Goal: Obtain resource: Download file/media

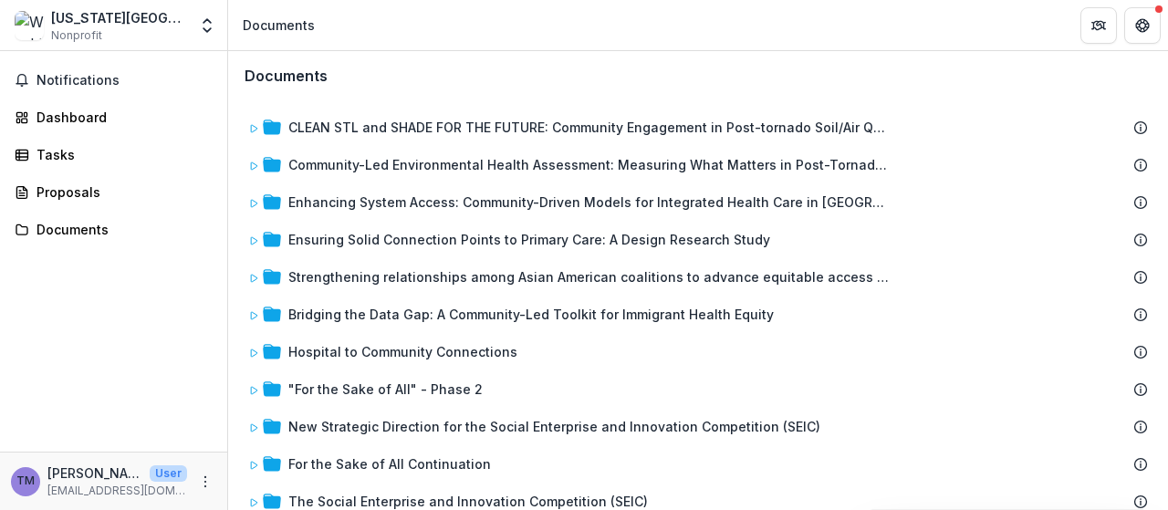
scroll to position [204, 0]
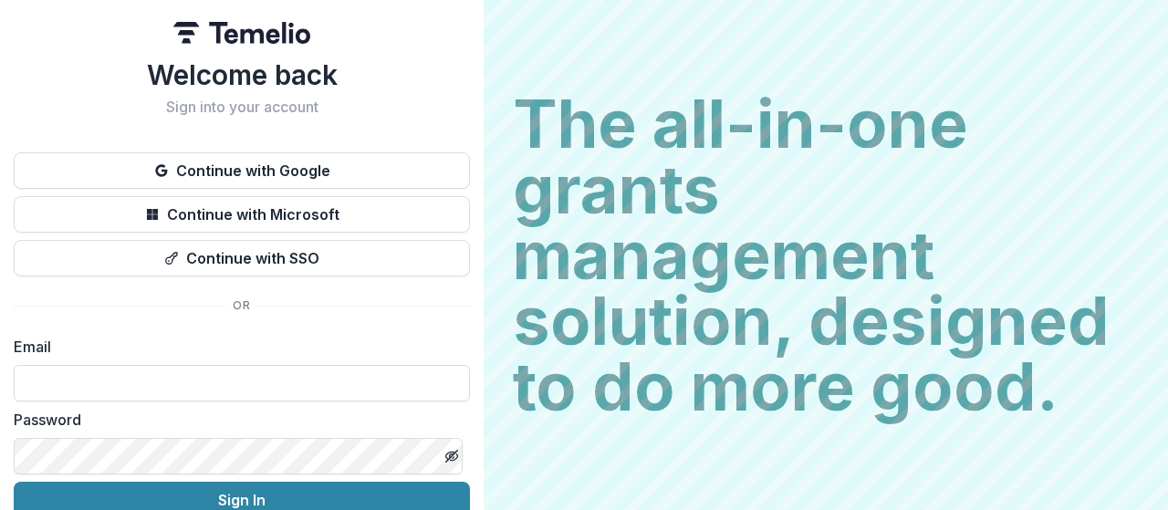
scroll to position [86, 0]
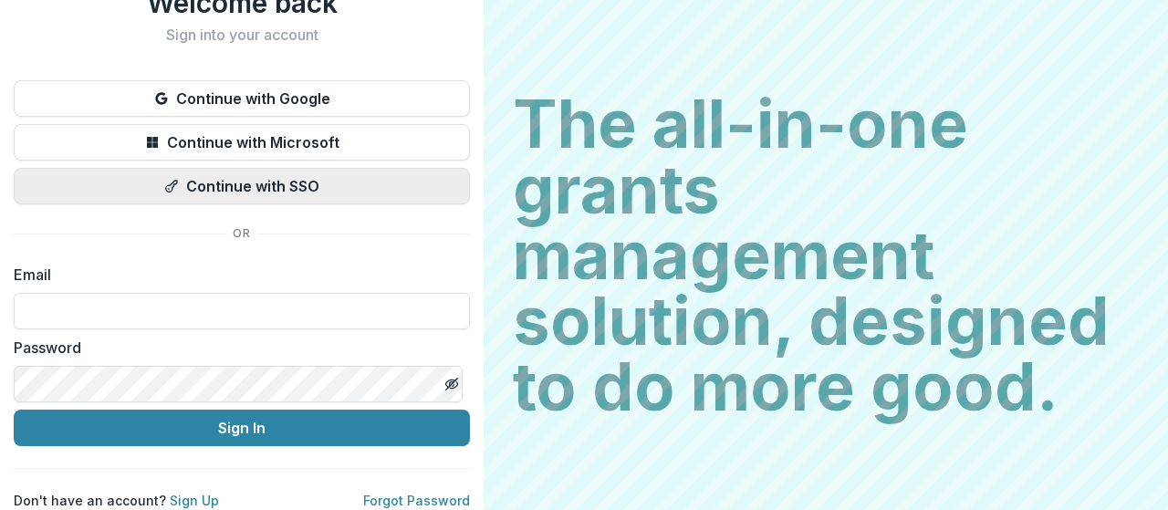
click at [209, 176] on button "Continue with SSO" at bounding box center [242, 186] width 456 height 37
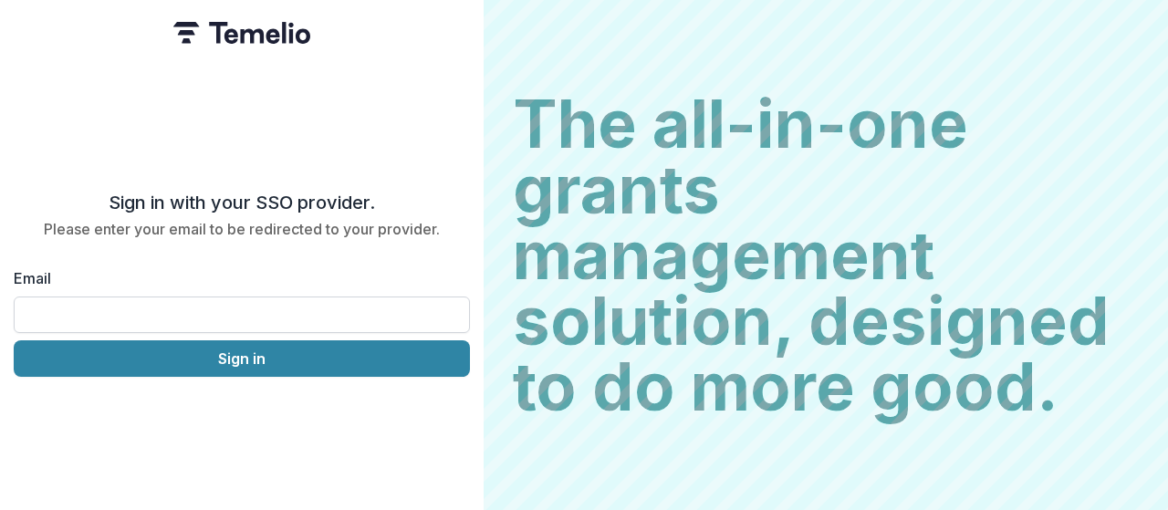
click at [146, 311] on input "Email" at bounding box center [242, 315] width 456 height 37
type input "**********"
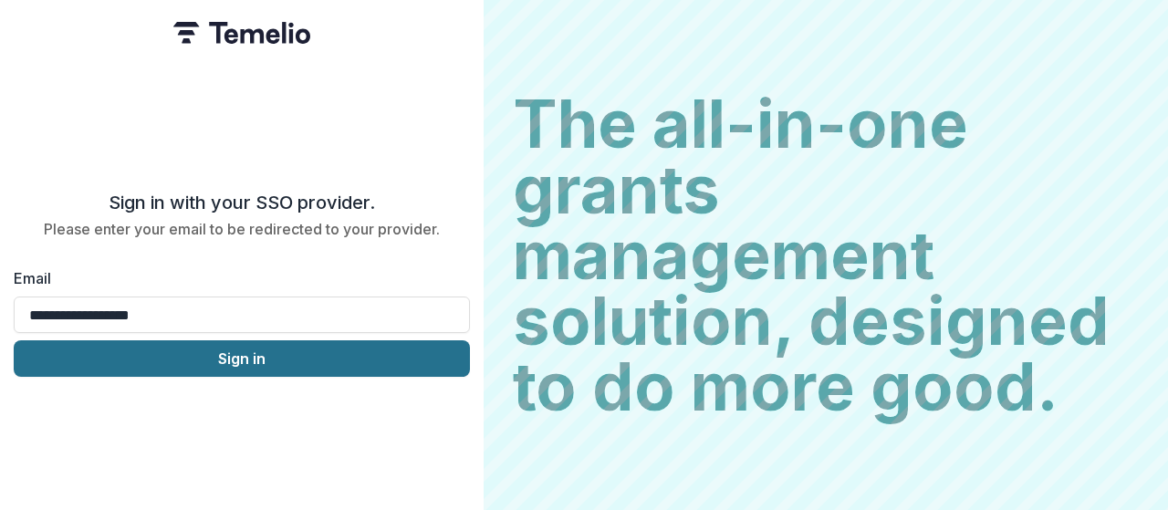
click at [195, 356] on button "Sign in" at bounding box center [242, 358] width 456 height 37
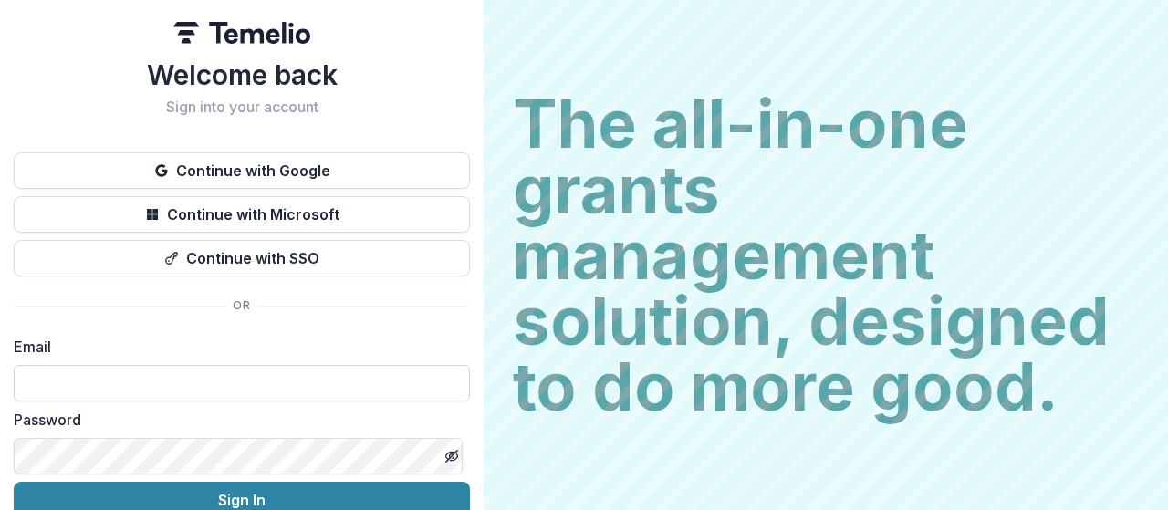
click at [124, 386] on input at bounding box center [242, 383] width 456 height 37
type input "**********"
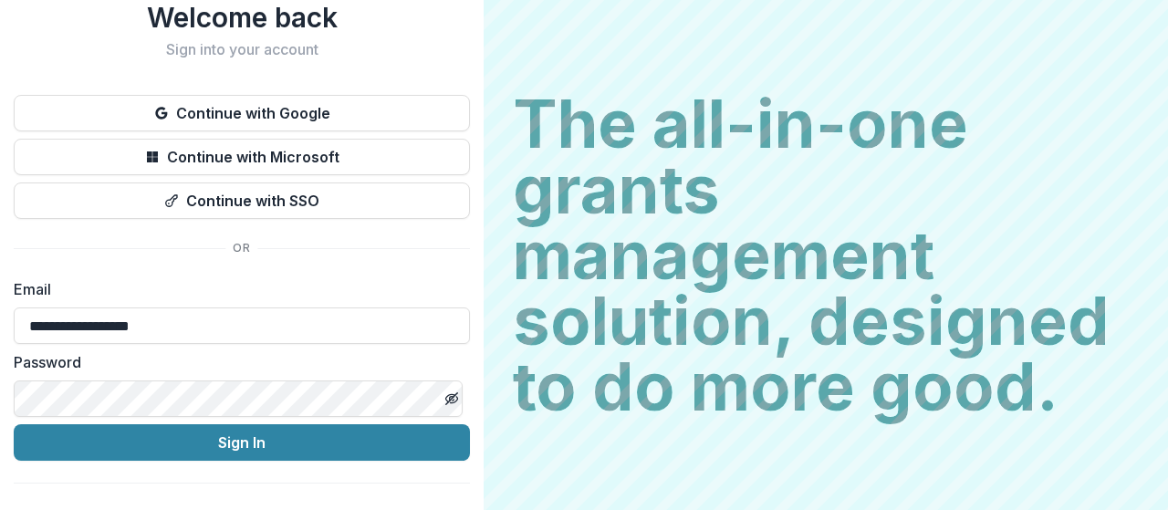
scroll to position [86, 0]
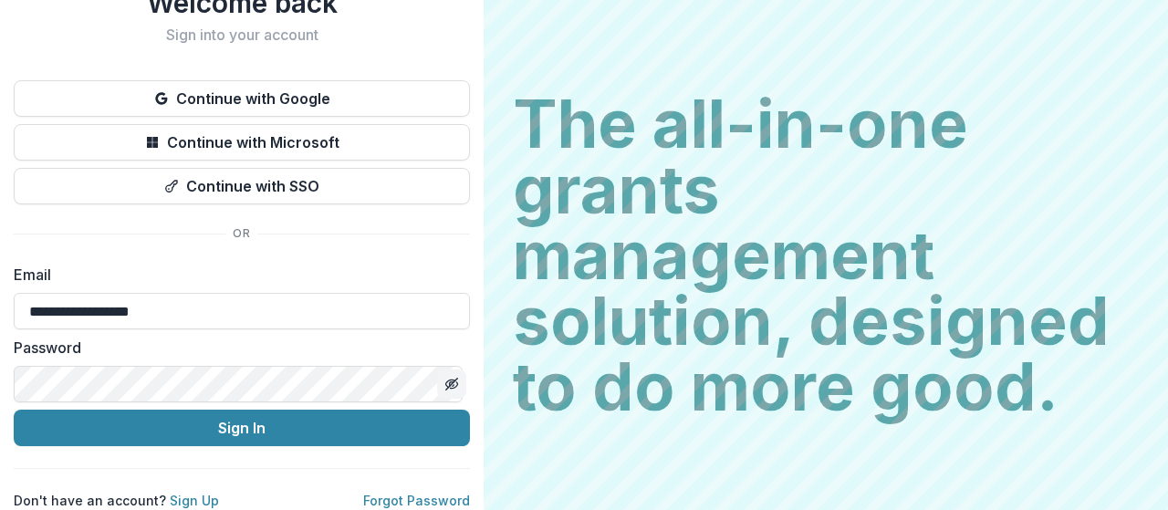
click at [447, 377] on icon "Toggle password visibility" at bounding box center [452, 384] width 15 height 15
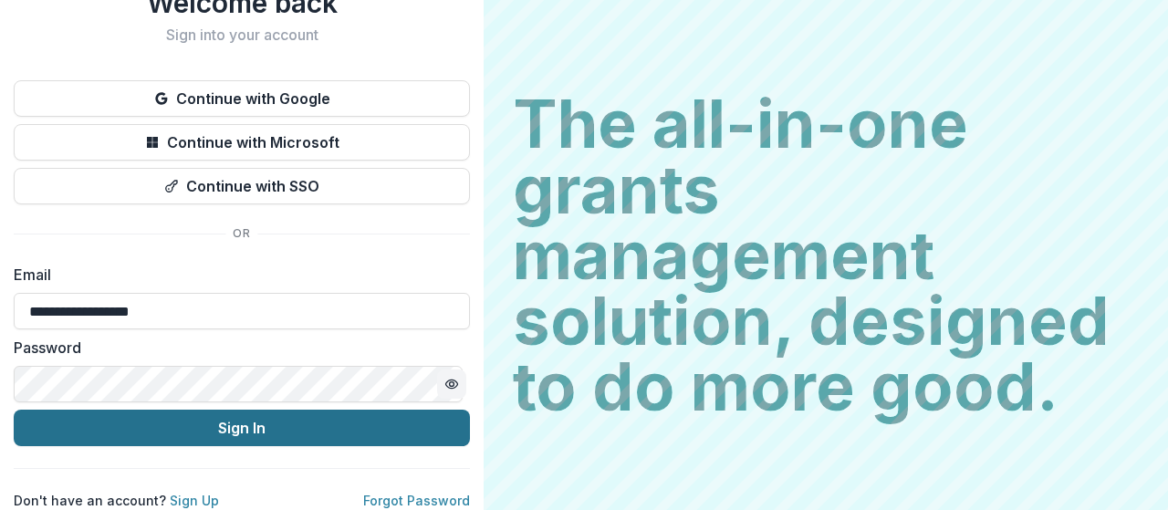
click at [277, 417] on button "Sign In" at bounding box center [242, 428] width 456 height 37
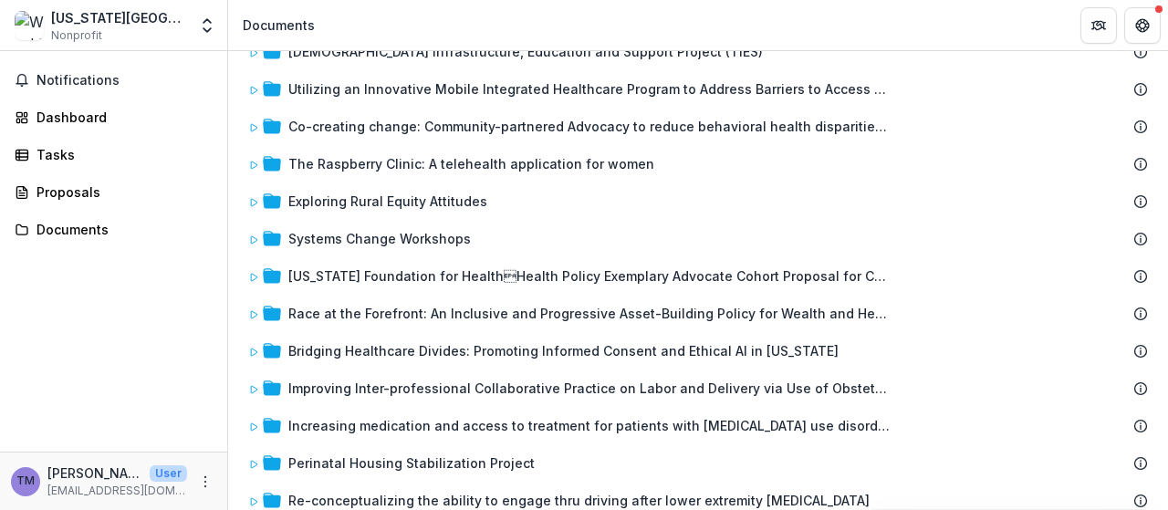
scroll to position [1917, 0]
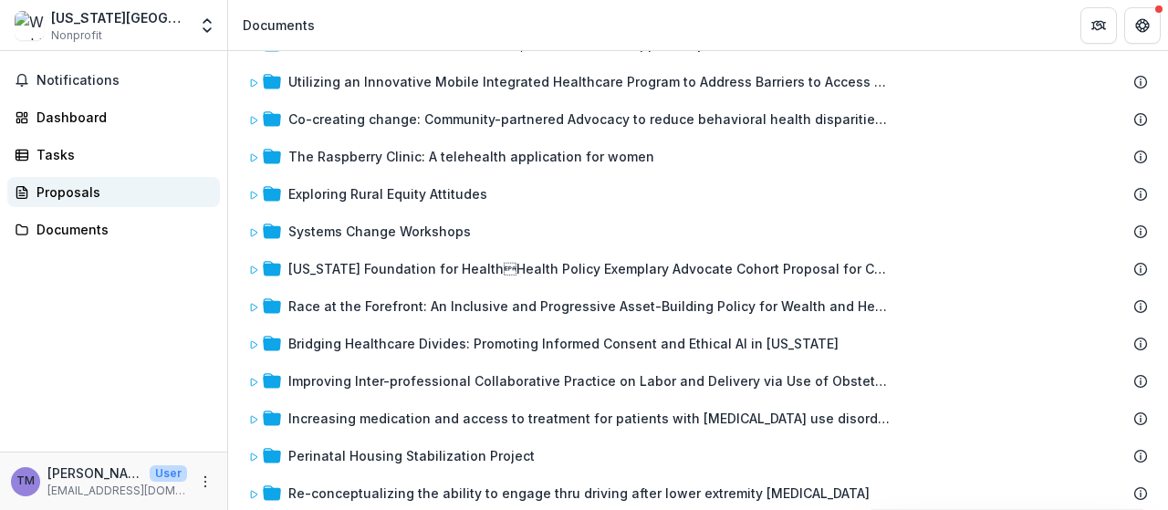
click at [75, 194] on div "Proposals" at bounding box center [121, 192] width 169 height 19
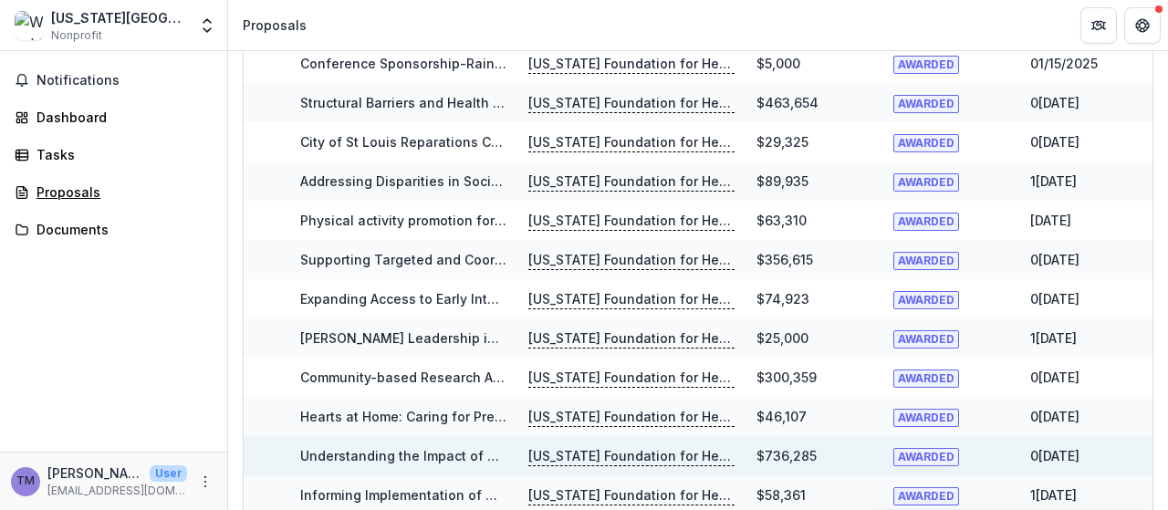
scroll to position [91, 0]
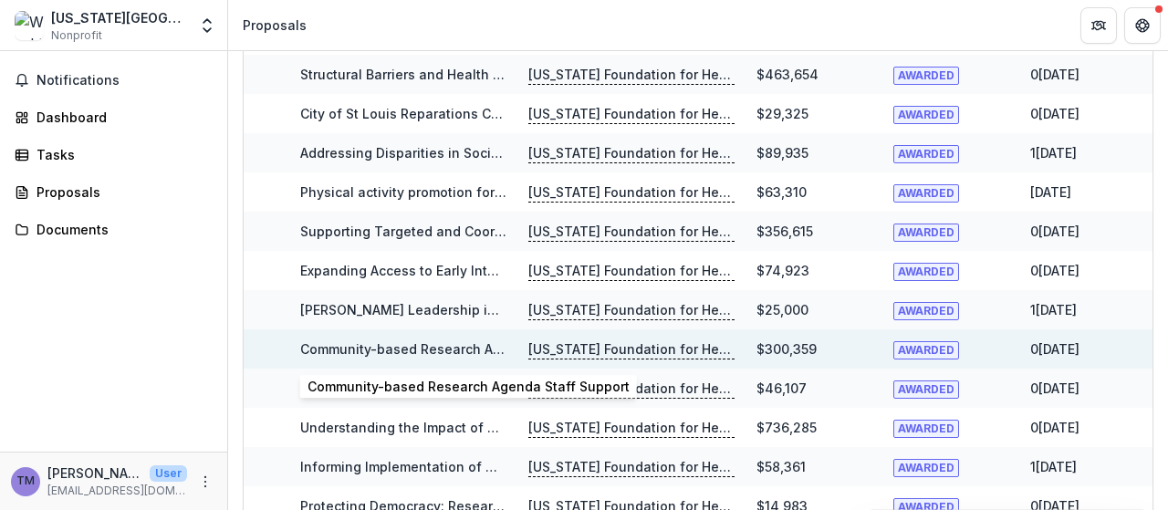
click at [459, 351] on link "Community-based Research Agenda Staff Support" at bounding box center [461, 349] width 322 height 16
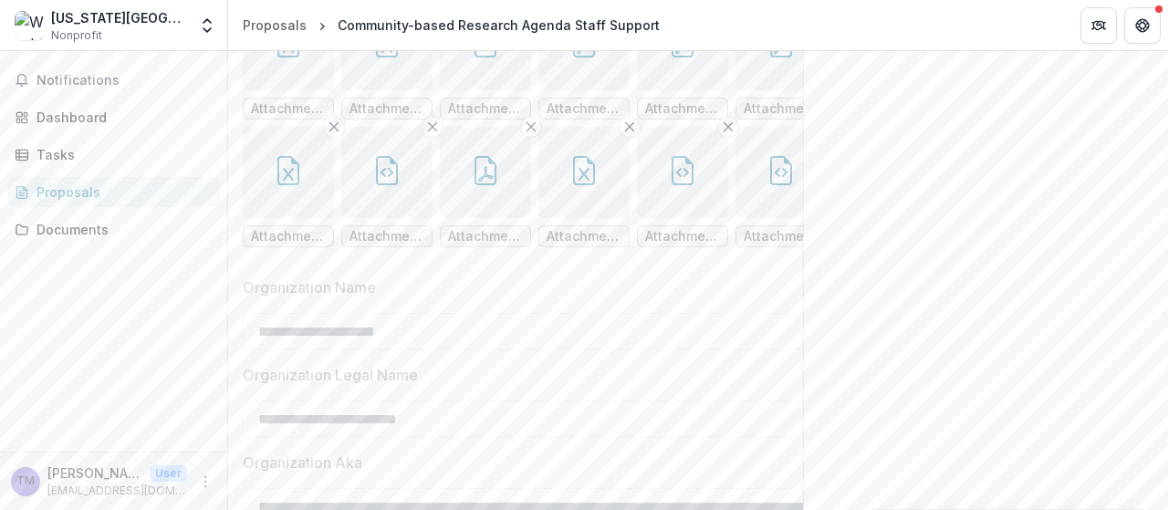
scroll to position [1095, 0]
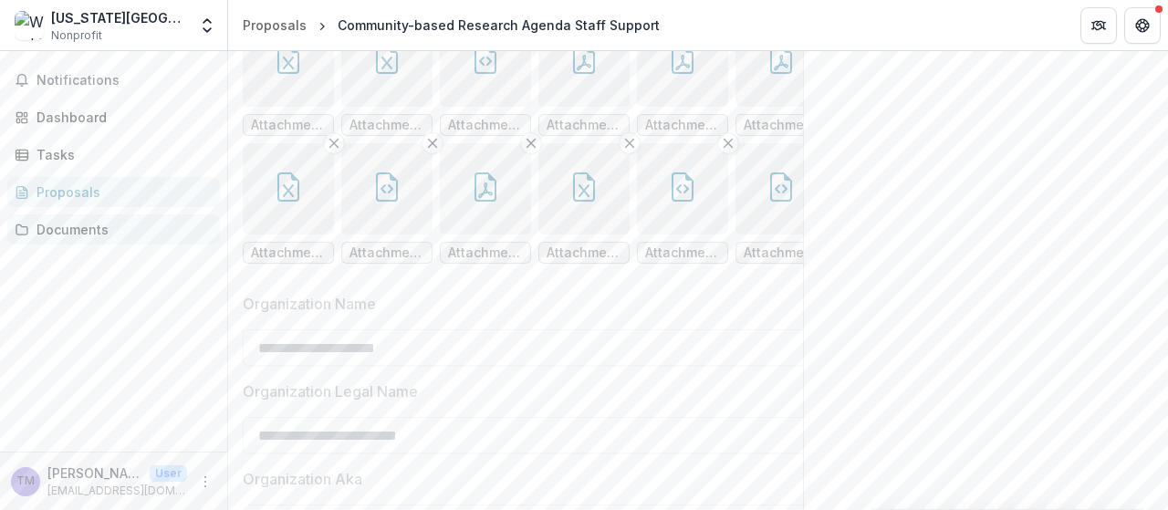
click at [71, 226] on div "Documents" at bounding box center [121, 229] width 169 height 19
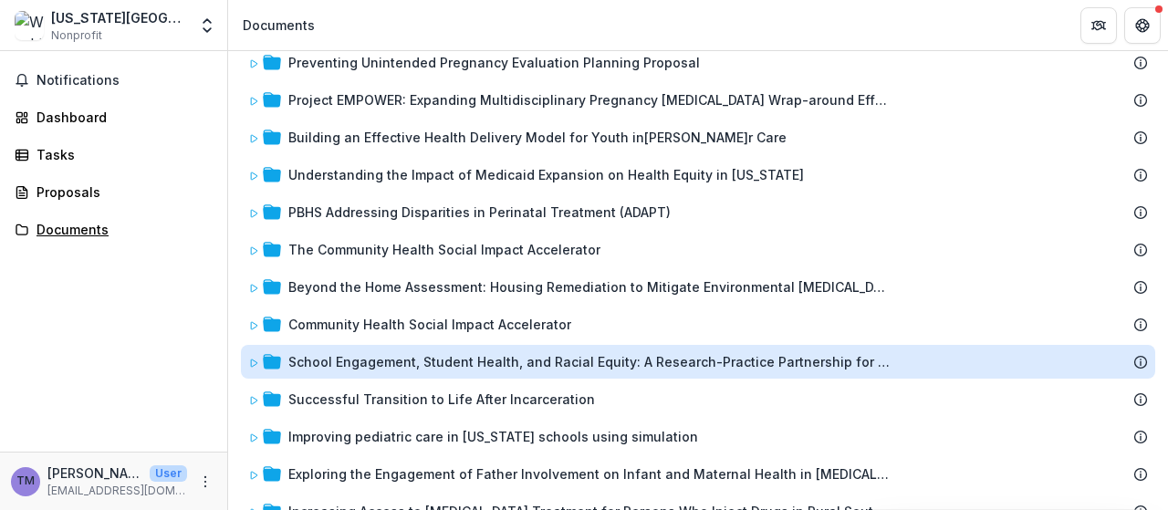
scroll to position [2864, 0]
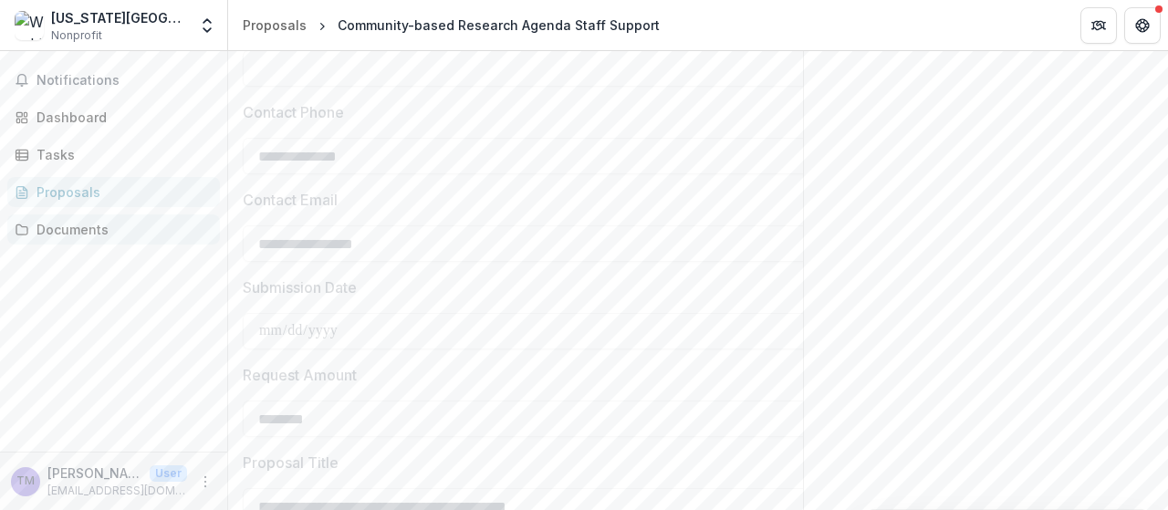
click at [69, 231] on div "Documents" at bounding box center [121, 229] width 169 height 19
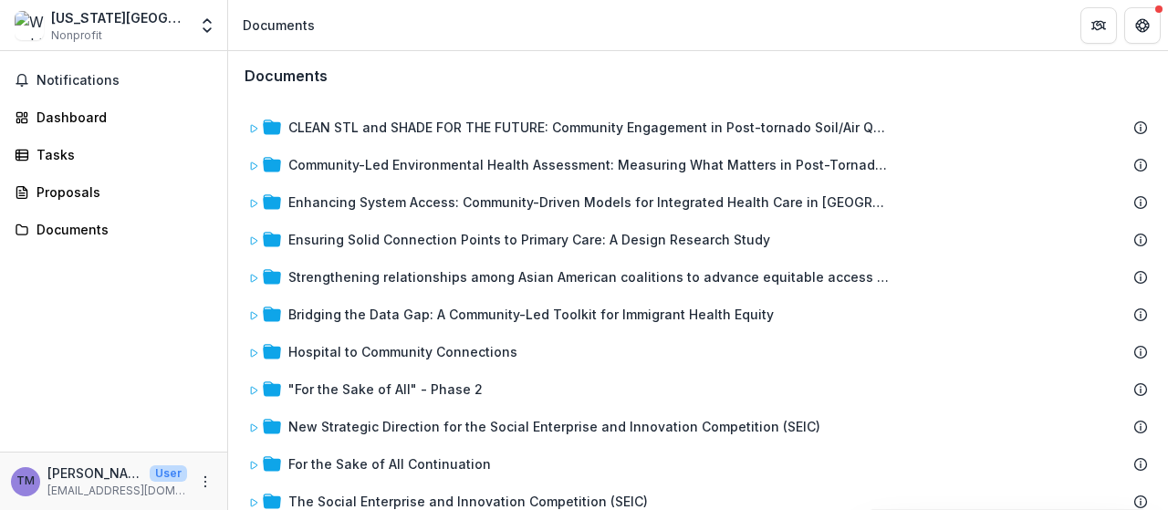
click at [276, 73] on h3 "Documents" at bounding box center [286, 76] width 83 height 17
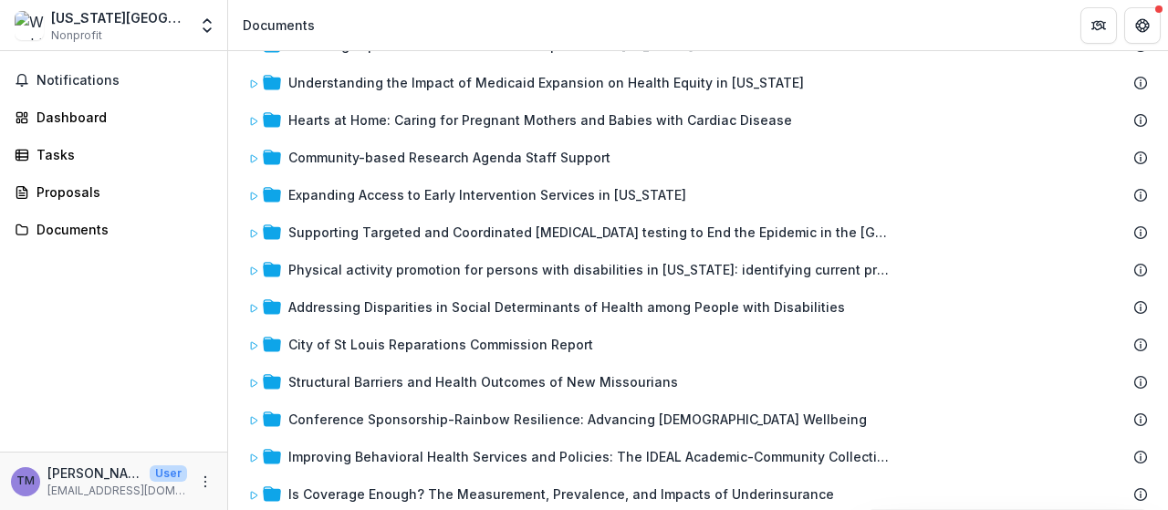
scroll to position [913, 0]
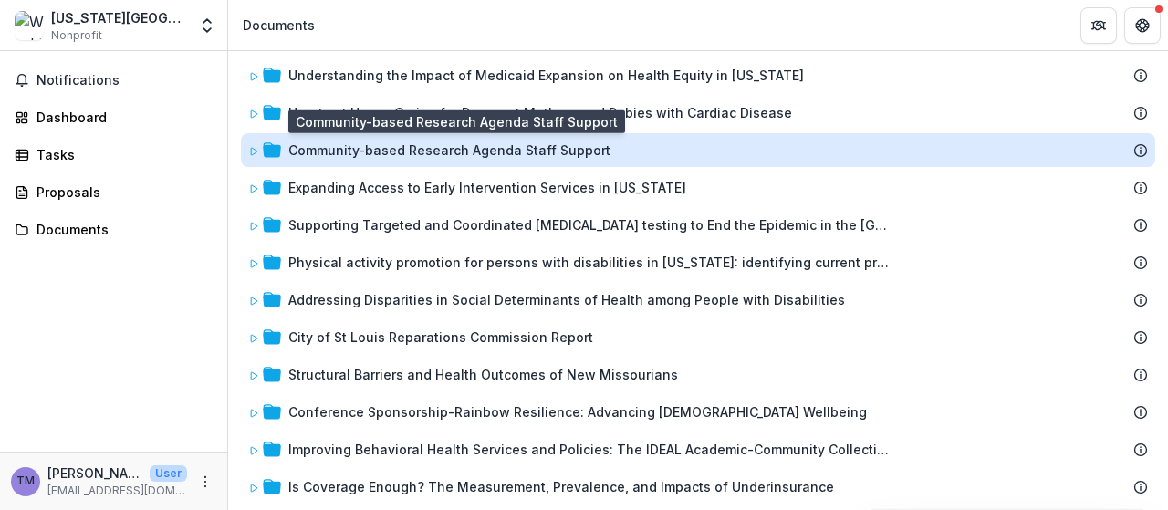
click at [394, 145] on div "Community-based Research Agenda Staff Support" at bounding box center [449, 150] width 322 height 19
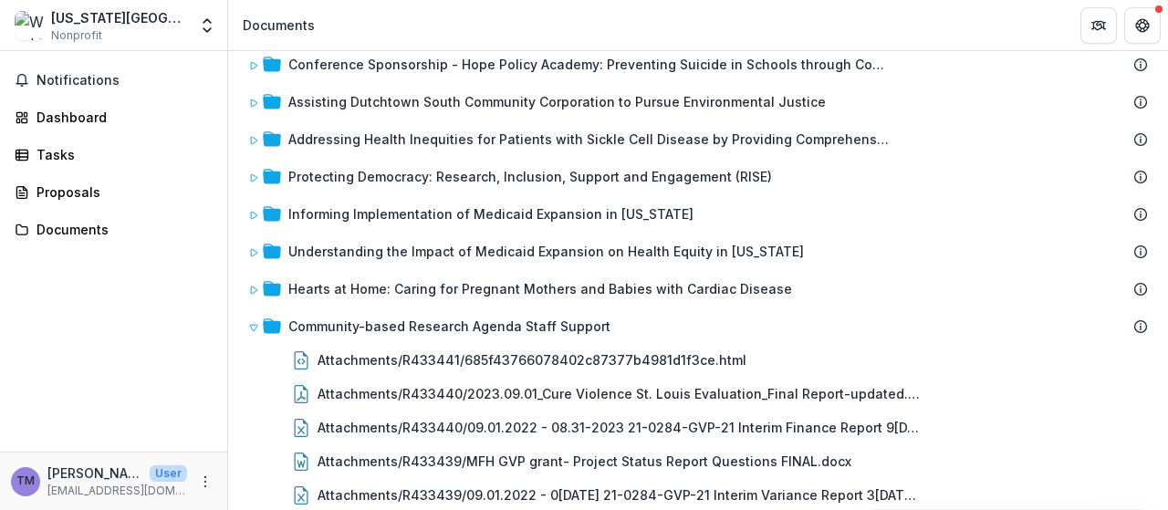
scroll to position [730, 0]
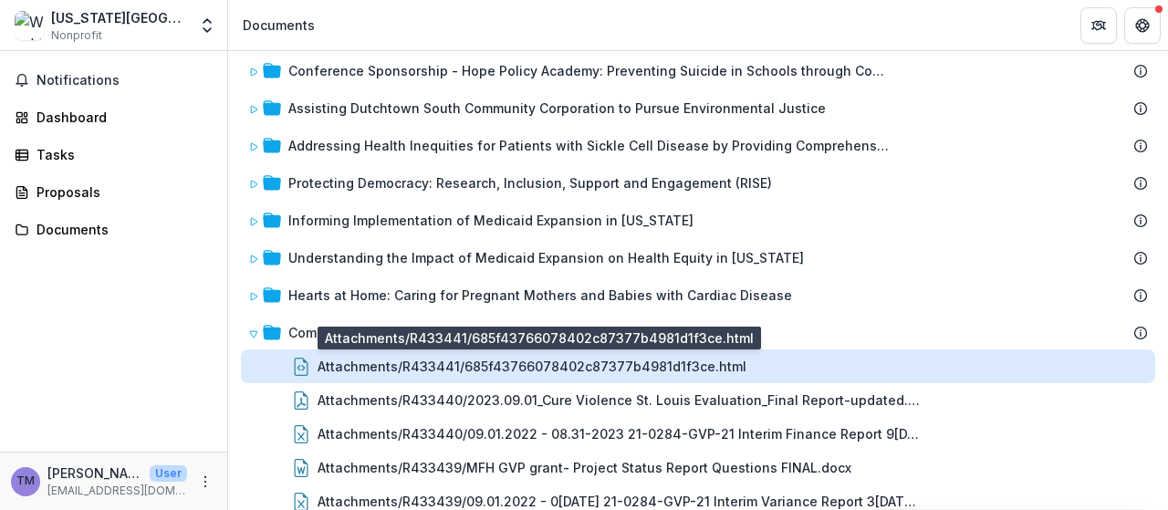
click at [467, 365] on div "Attachments/R433441/685f43766078402c87377b4981d1f3ce.html" at bounding box center [532, 366] width 429 height 19
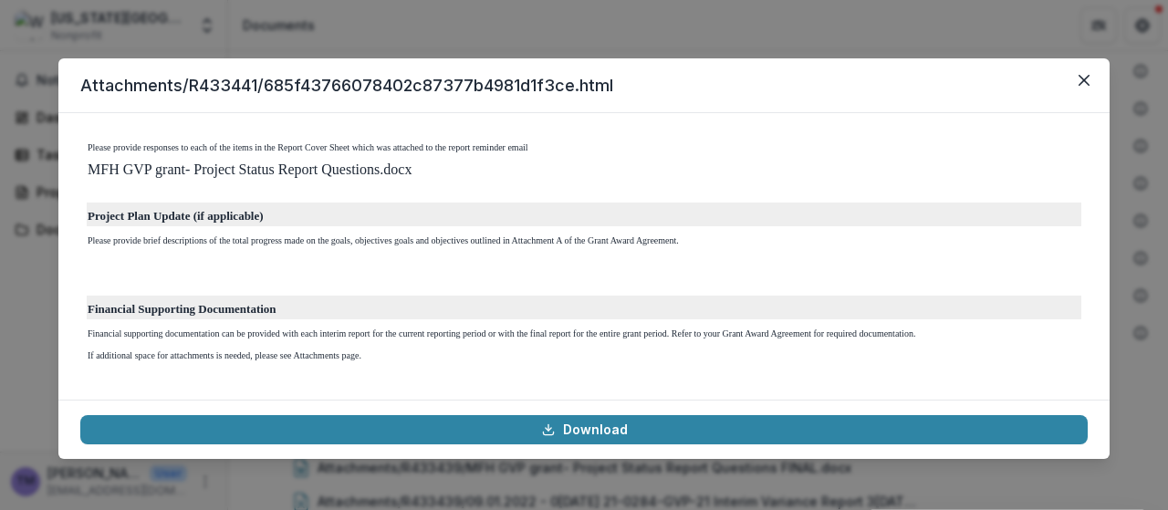
scroll to position [1643, 0]
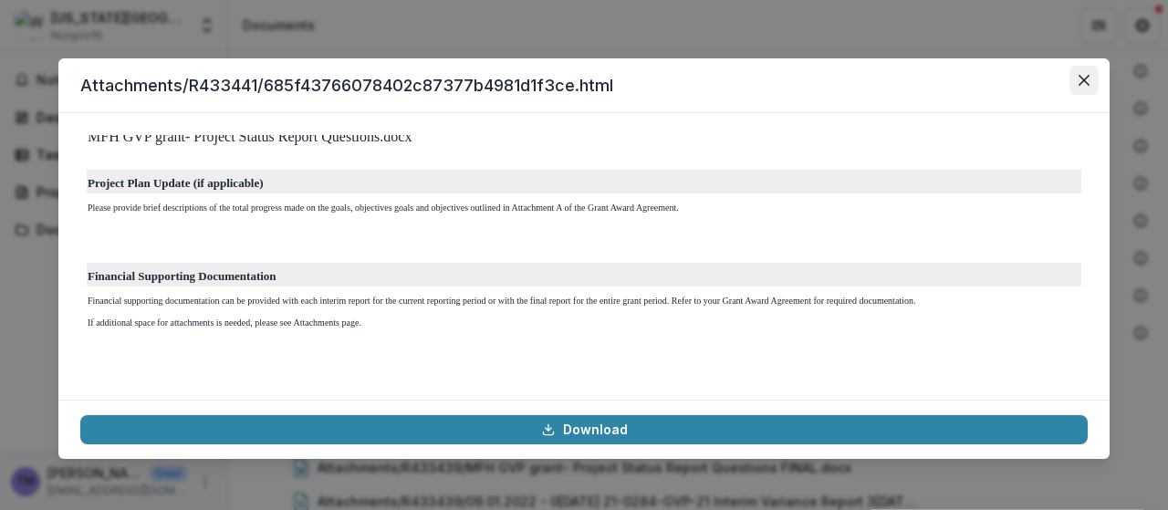
click at [1084, 77] on icon "Close" at bounding box center [1084, 80] width 11 height 11
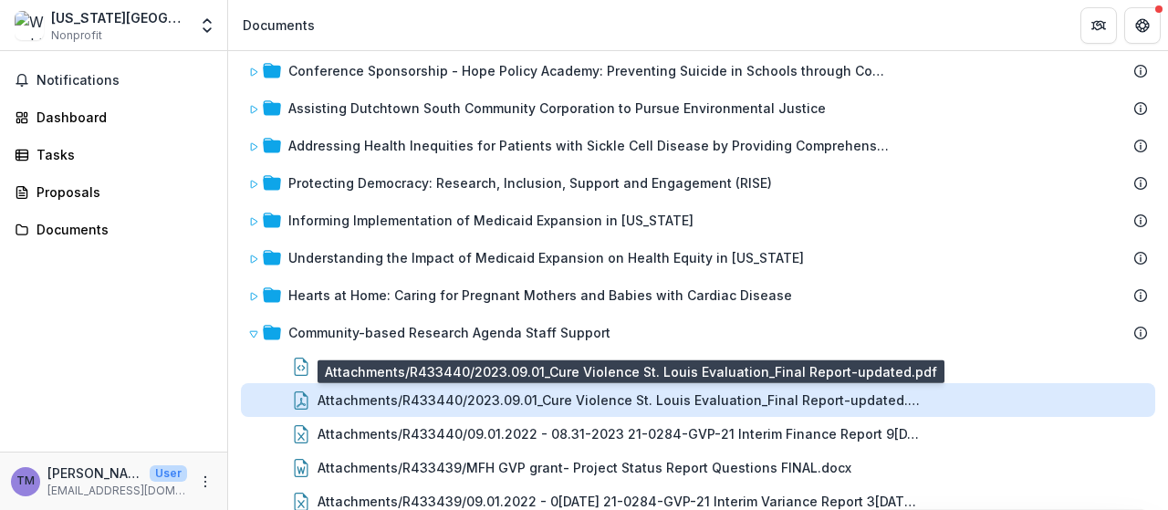
click at [714, 399] on div "Attachments/R433440/2023.09.01_Cure Violence St. Louis Evaluation_Final Report-…" at bounding box center [619, 400] width 602 height 19
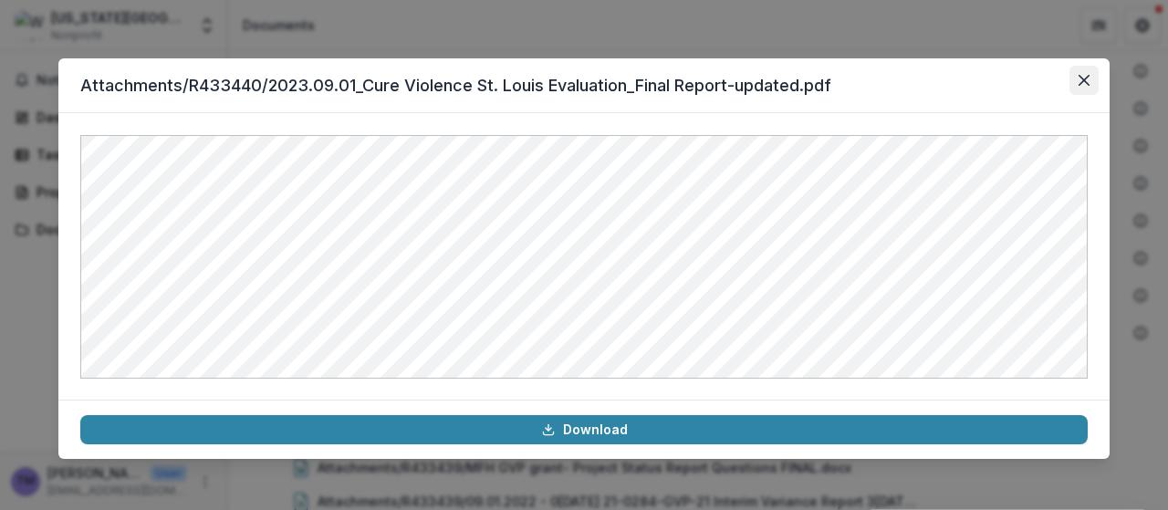
click at [1089, 80] on icon "Close" at bounding box center [1084, 80] width 11 height 11
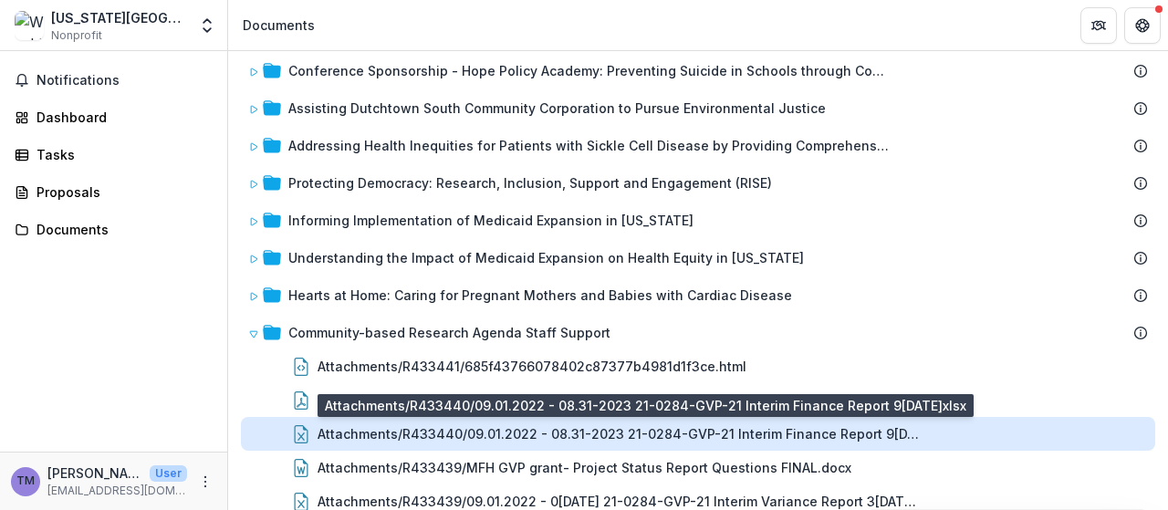
click at [851, 441] on div "Attachments/R433440/09.01.2022 - 08.31-2023 21-0284-GVP-21 Interim Finance Repo…" at bounding box center [619, 433] width 602 height 19
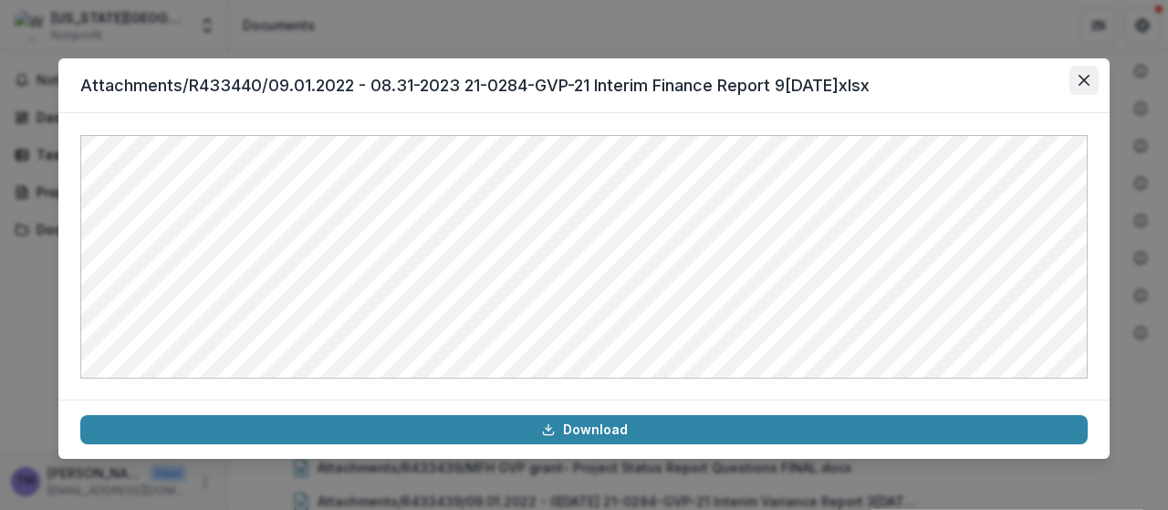
click at [1079, 82] on icon "Close" at bounding box center [1084, 80] width 11 height 11
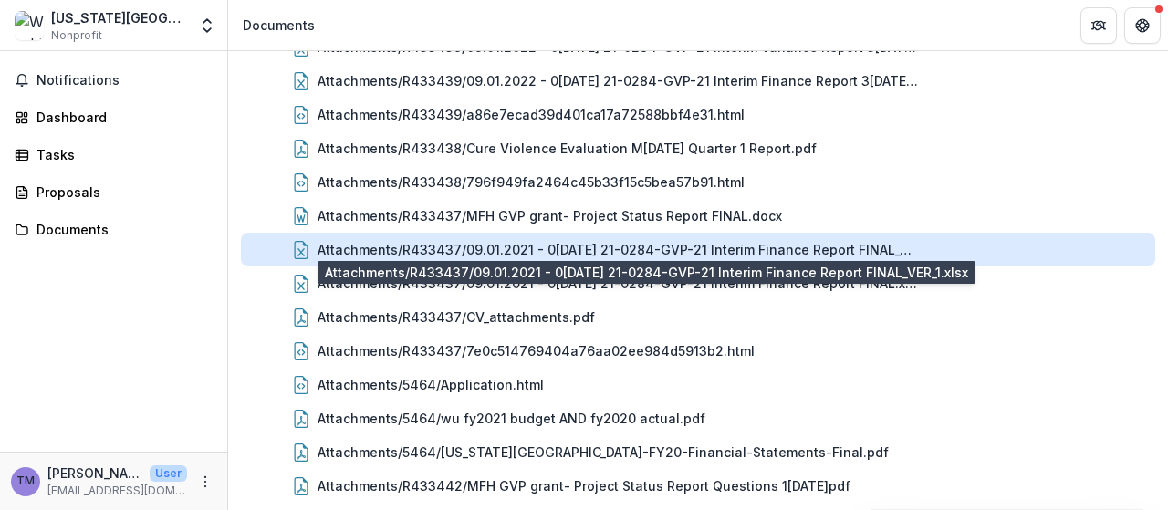
scroll to position [1187, 0]
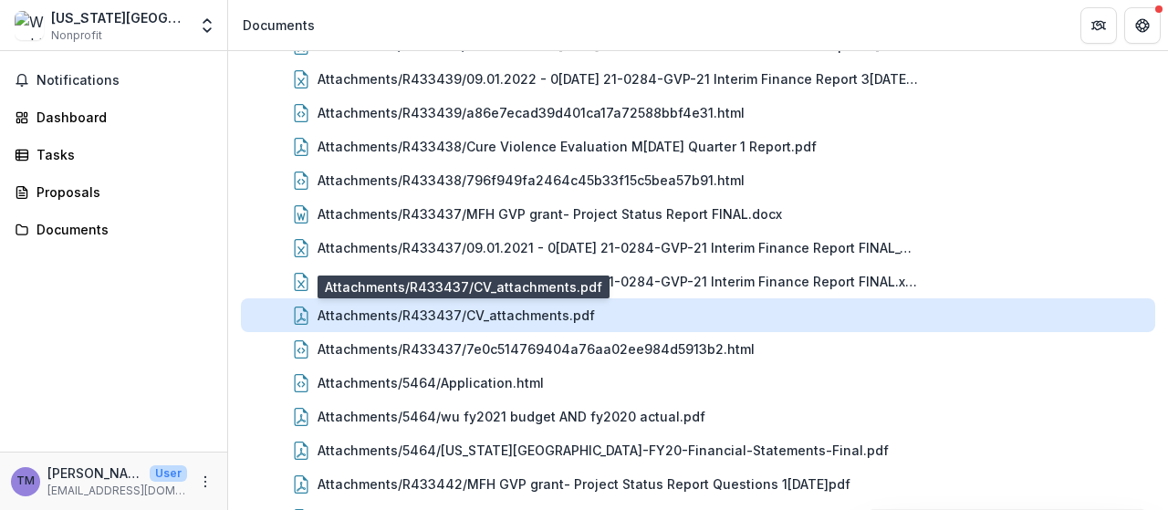
click at [555, 314] on div "Attachments/R433437/CV_attachments.pdf" at bounding box center [456, 315] width 277 height 19
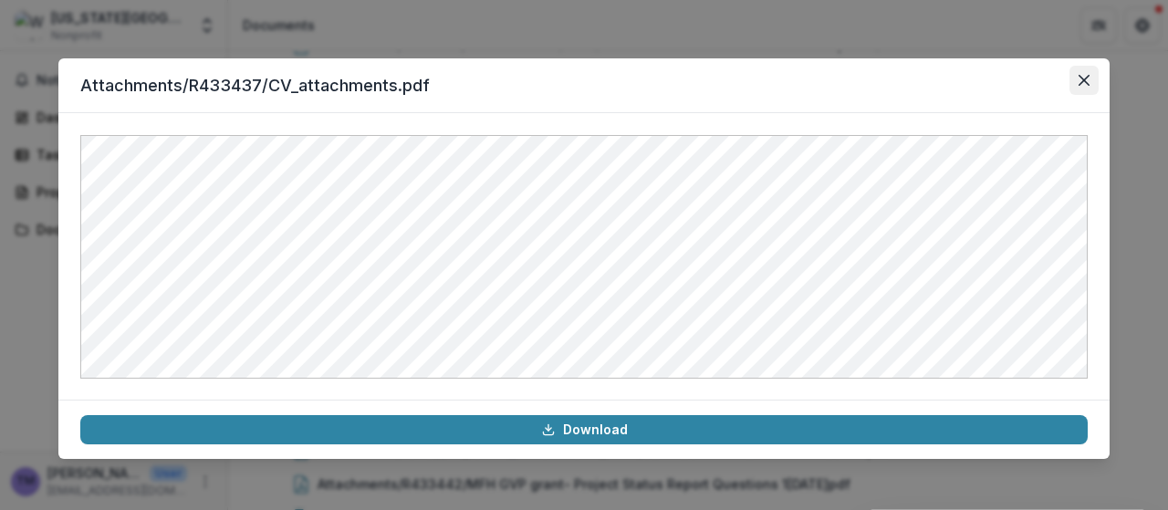
click at [1080, 79] on icon "Close" at bounding box center [1084, 80] width 11 height 11
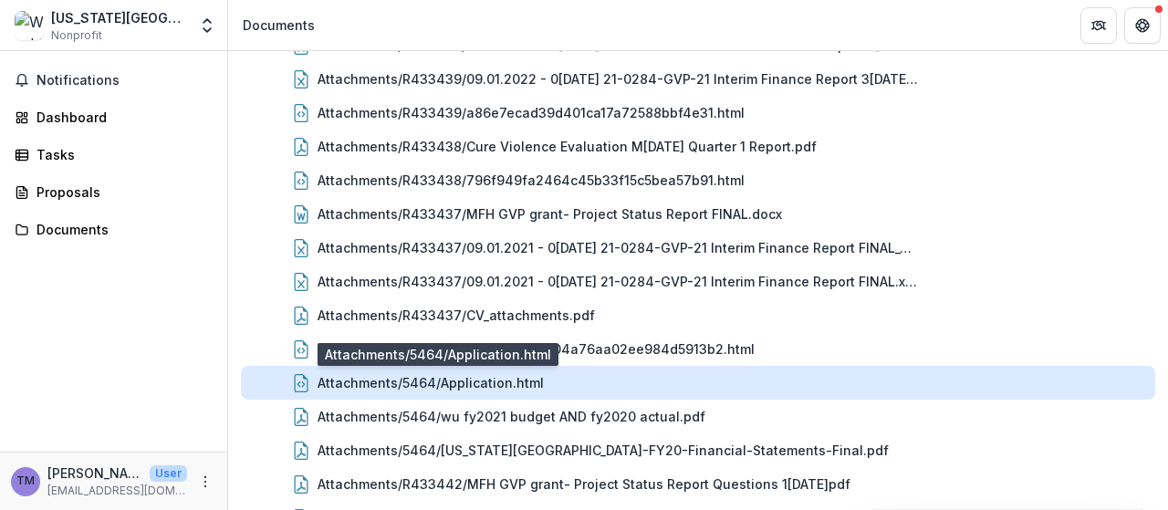
click at [476, 379] on div "Attachments/5464/Application.html" at bounding box center [431, 382] width 226 height 19
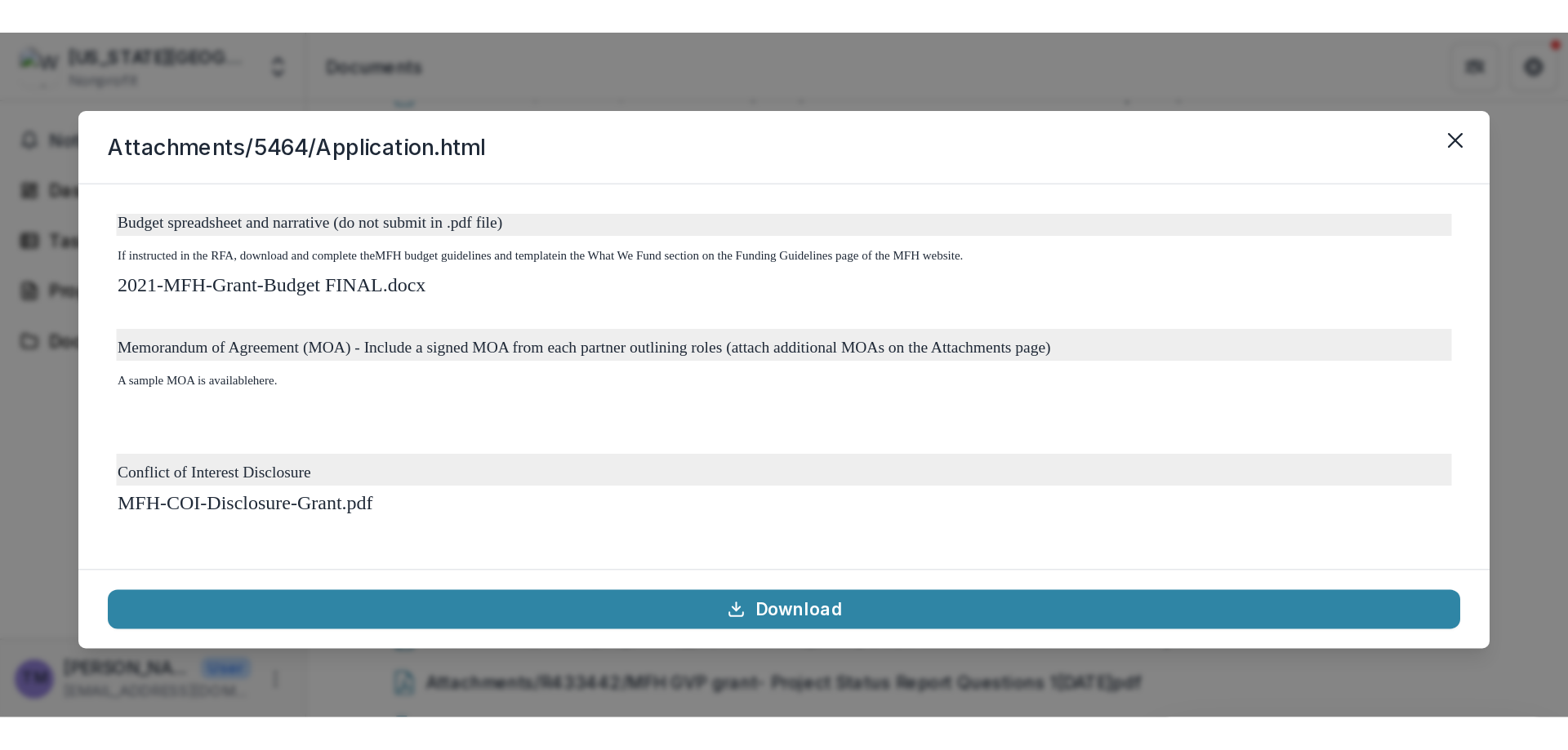
scroll to position [4894, 0]
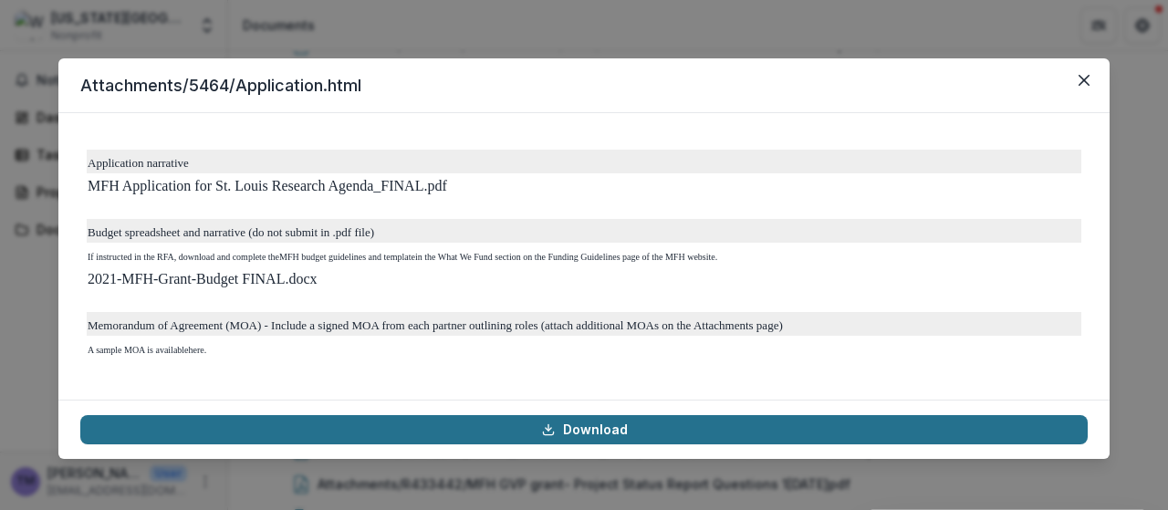
click at [609, 430] on link "Download" at bounding box center [584, 429] width 1008 height 29
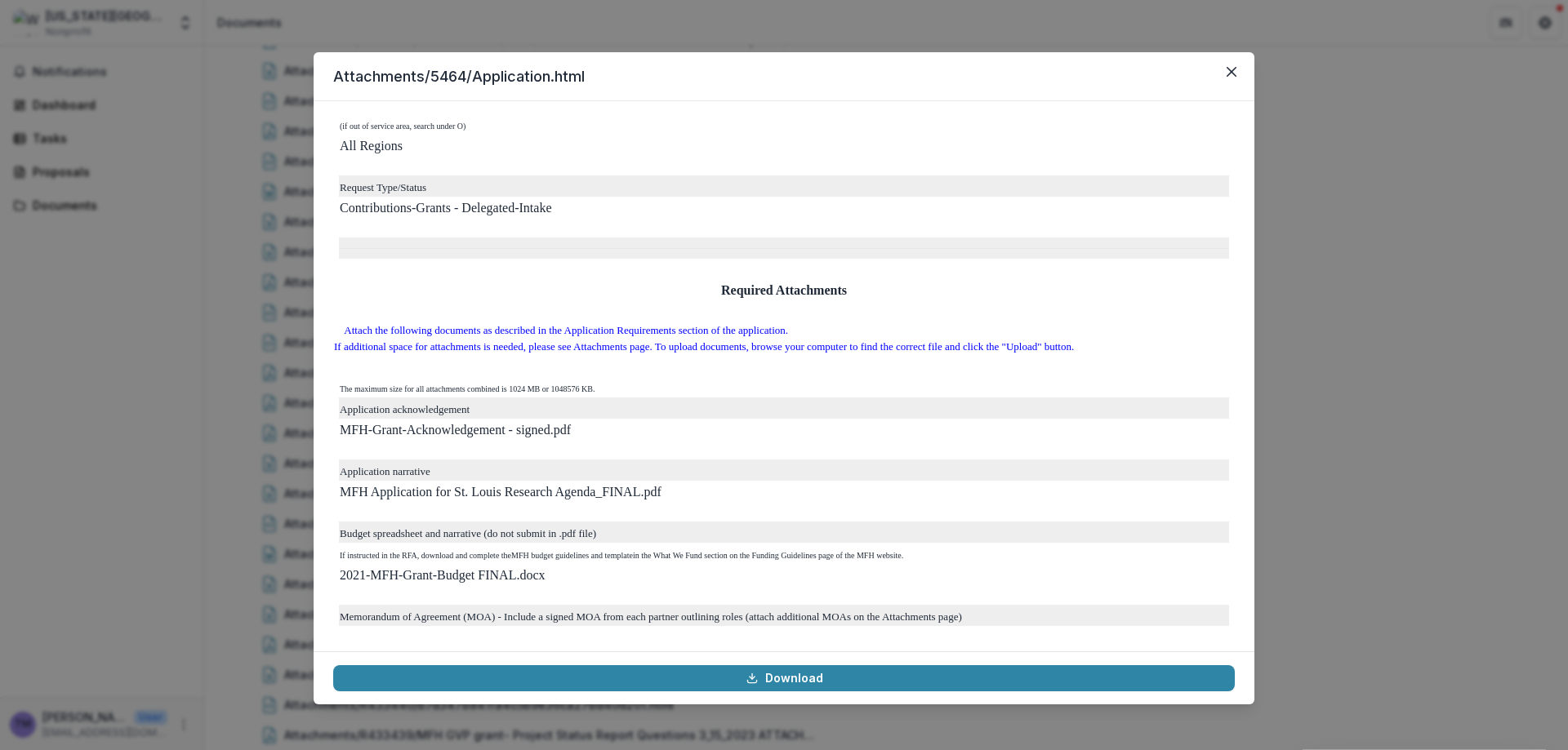
scroll to position [4568, 0]
click at [1044, 73] on icon "Close" at bounding box center [1231, 72] width 10 height 10
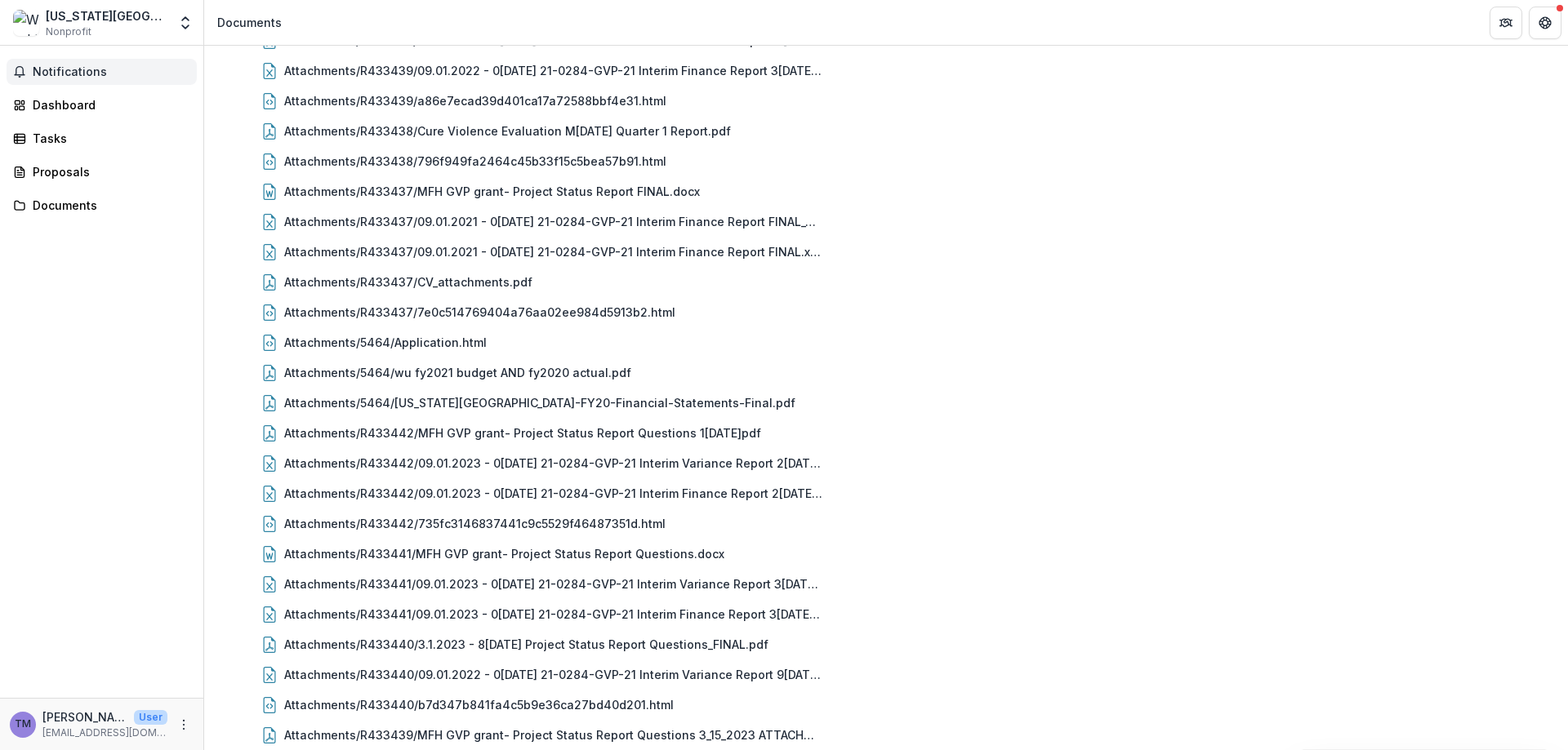
click at [33, 73] on span "Notifications" at bounding box center [112, 72] width 157 height 14
click at [1044, 13] on header "Documents" at bounding box center [886, 22] width 1363 height 45
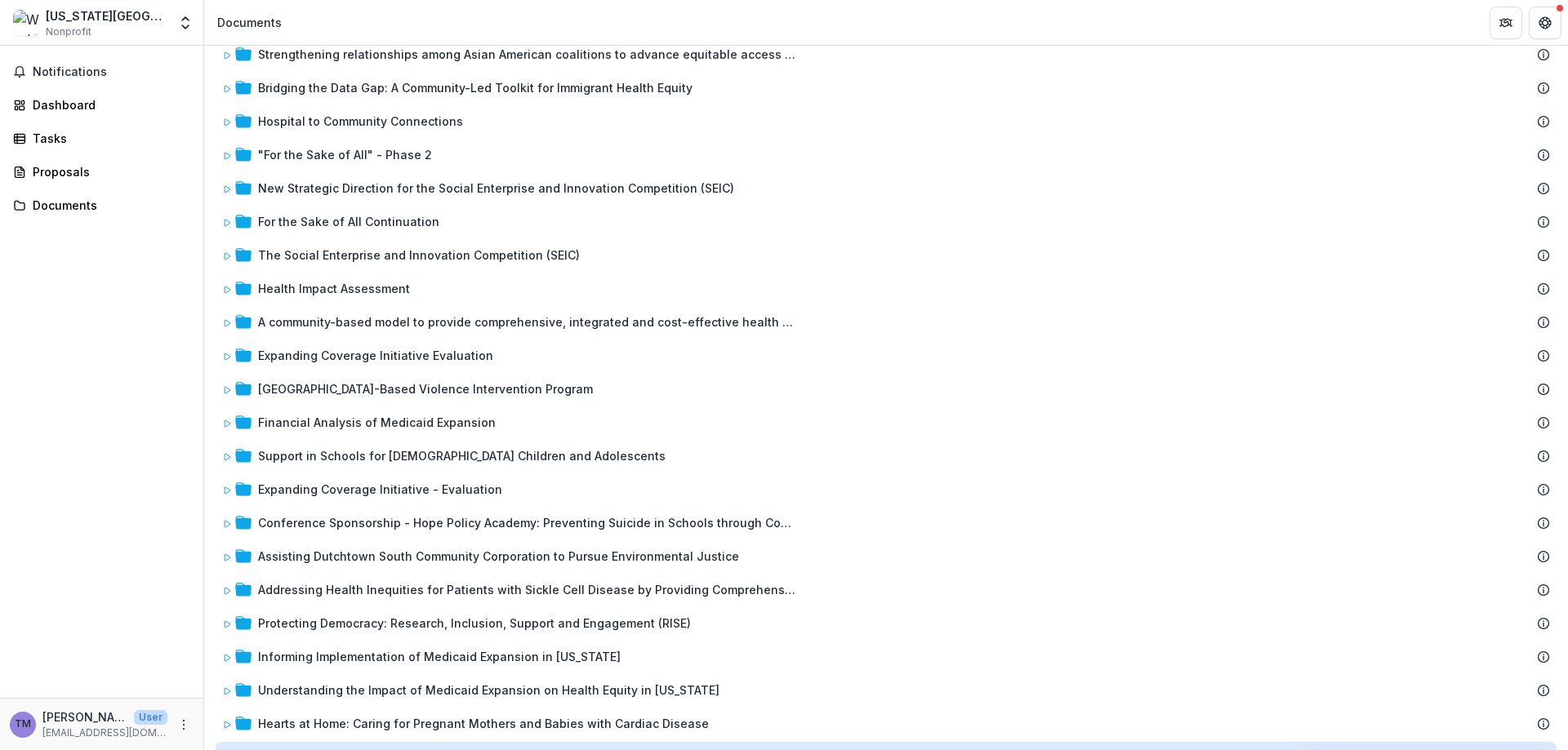
scroll to position [0, 0]
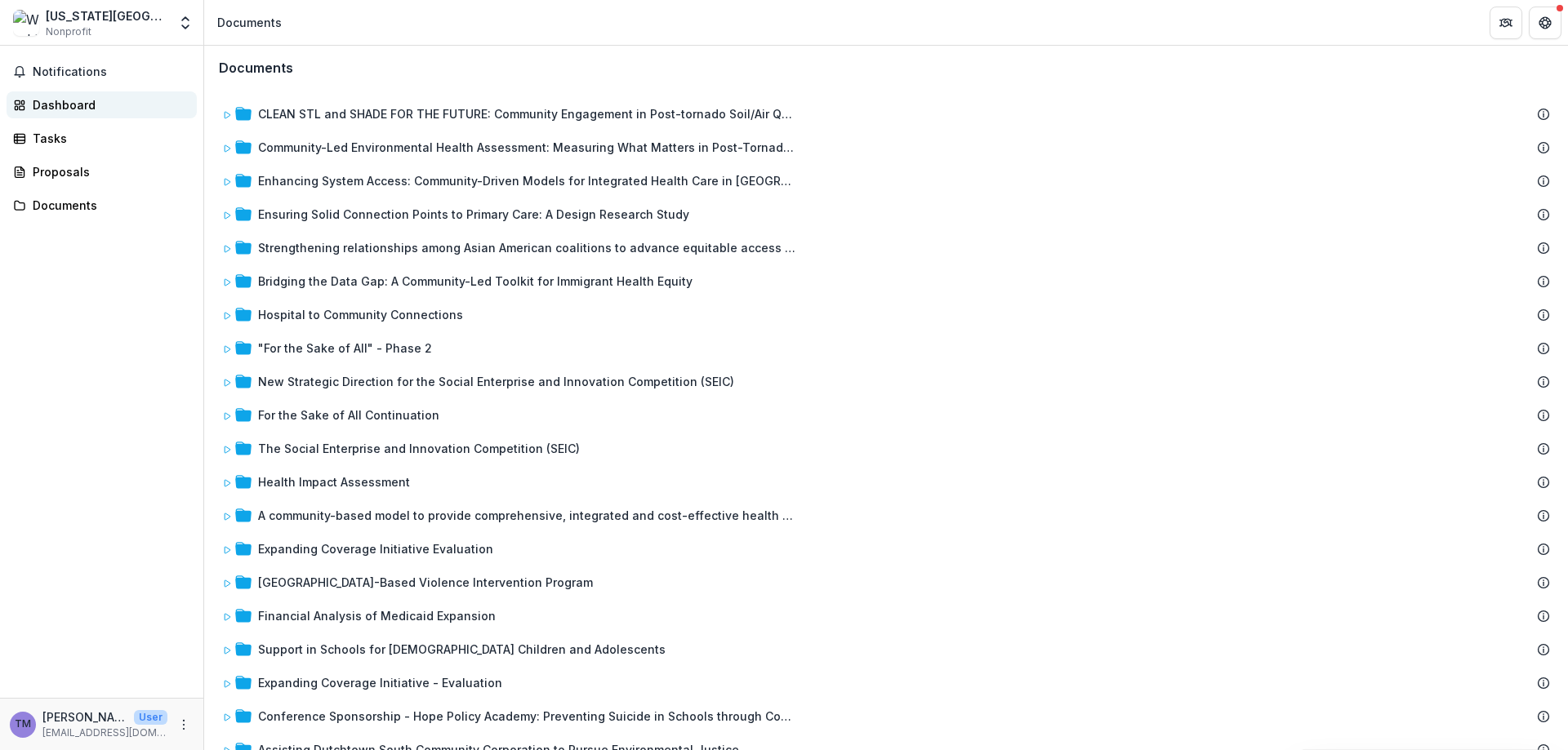
click at [47, 105] on div "Dashboard" at bounding box center [108, 105] width 151 height 17
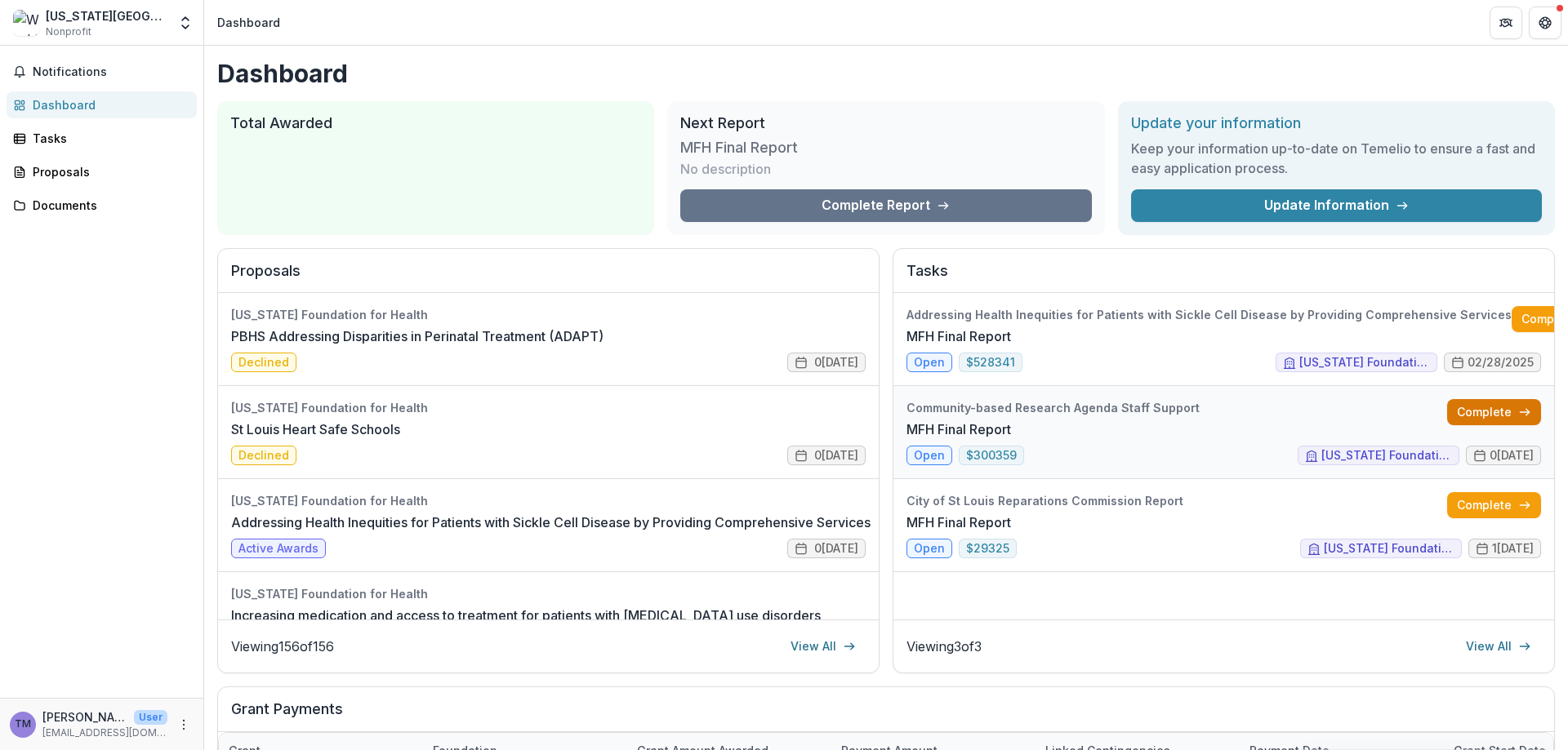
click at [1044, 405] on link "Complete" at bounding box center [1493, 411] width 94 height 26
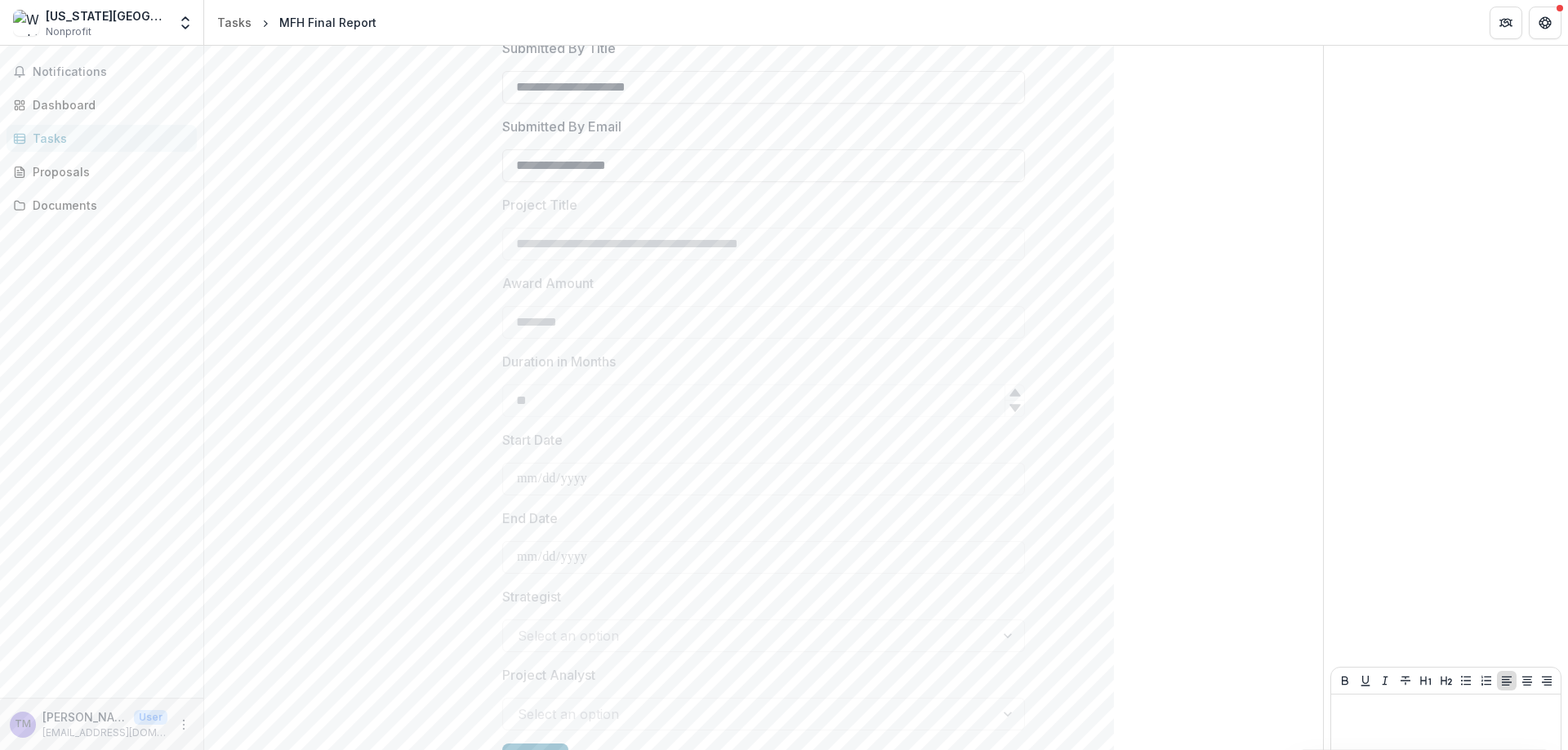
scroll to position [431, 0]
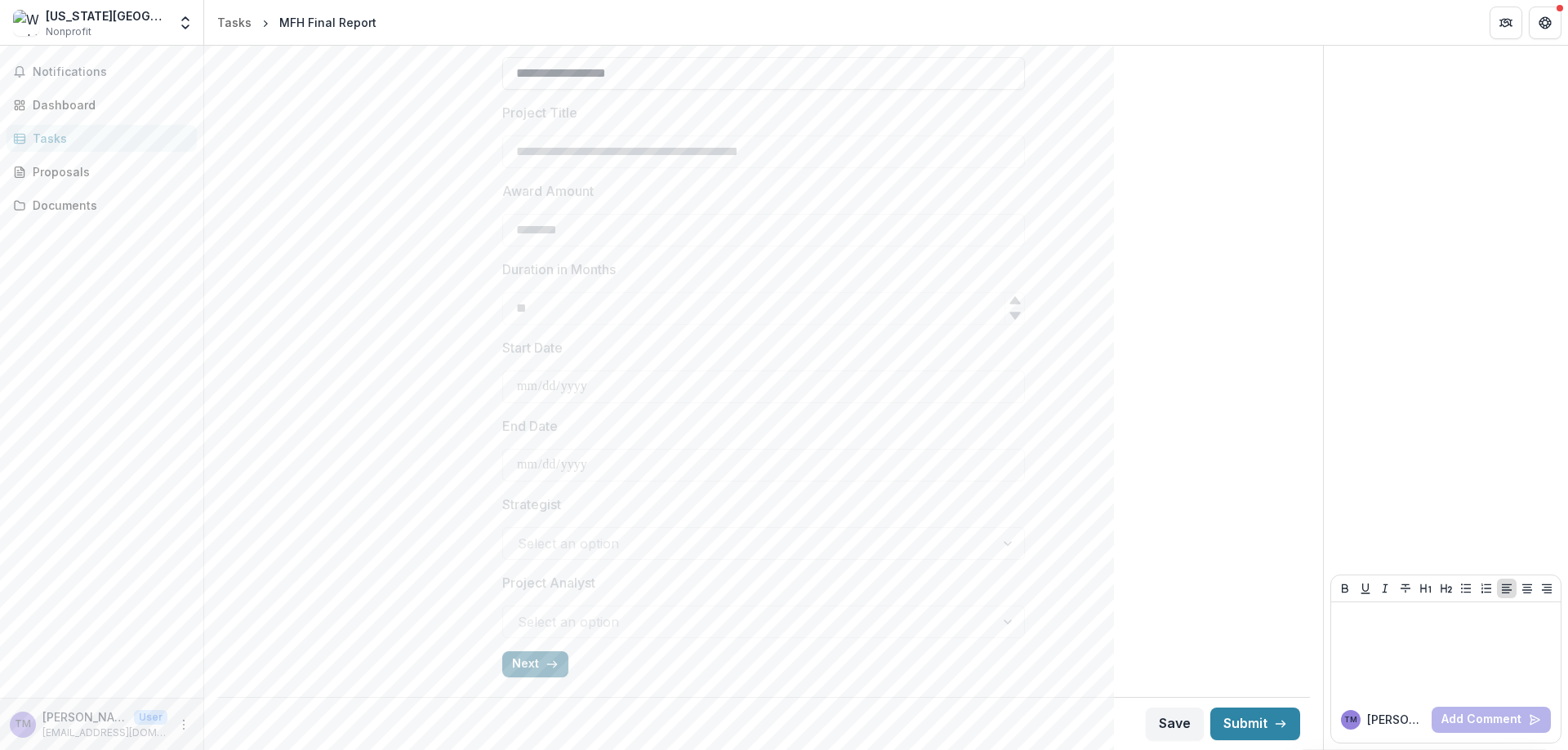
click at [537, 455] on button "Next" at bounding box center [535, 663] width 66 height 26
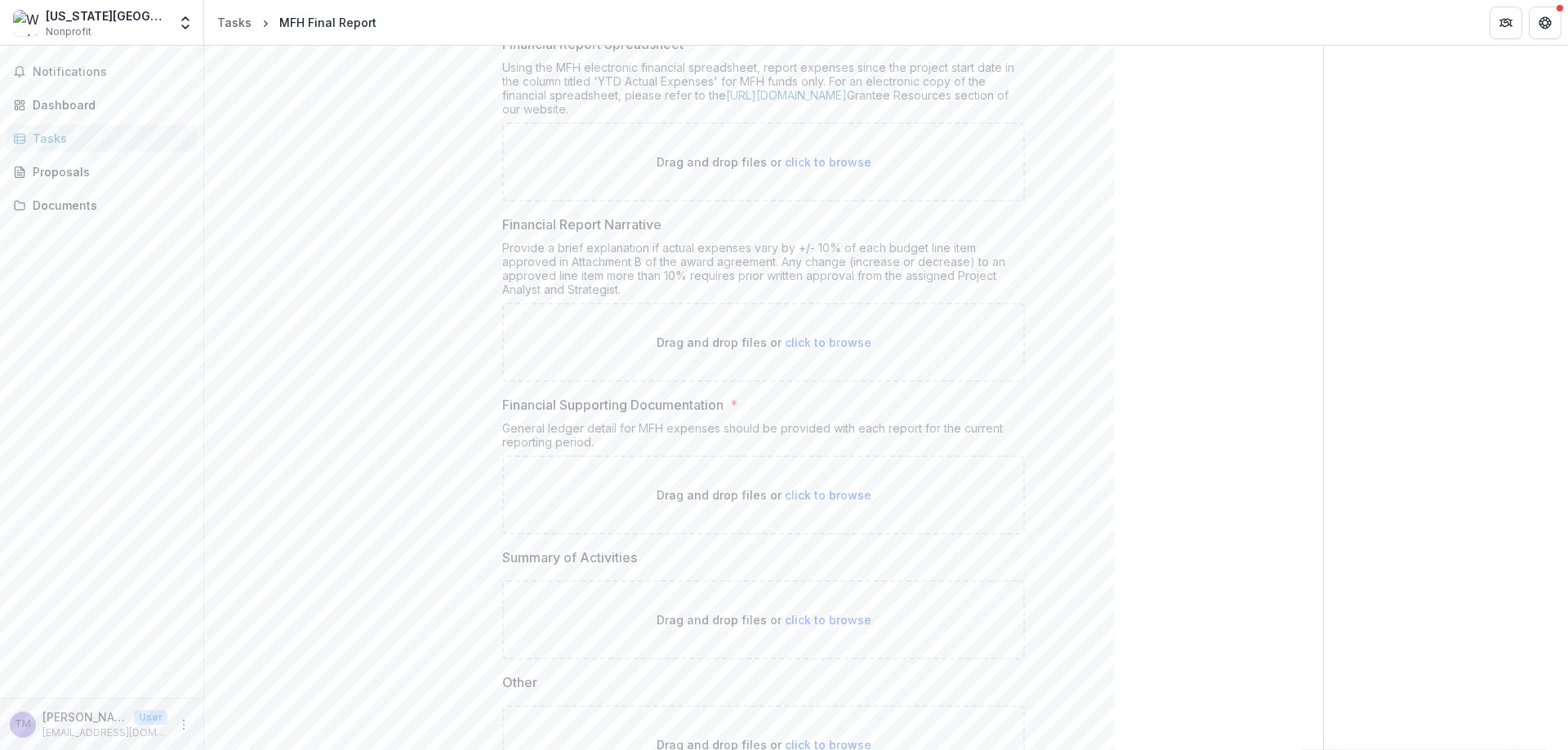
scroll to position [420, 0]
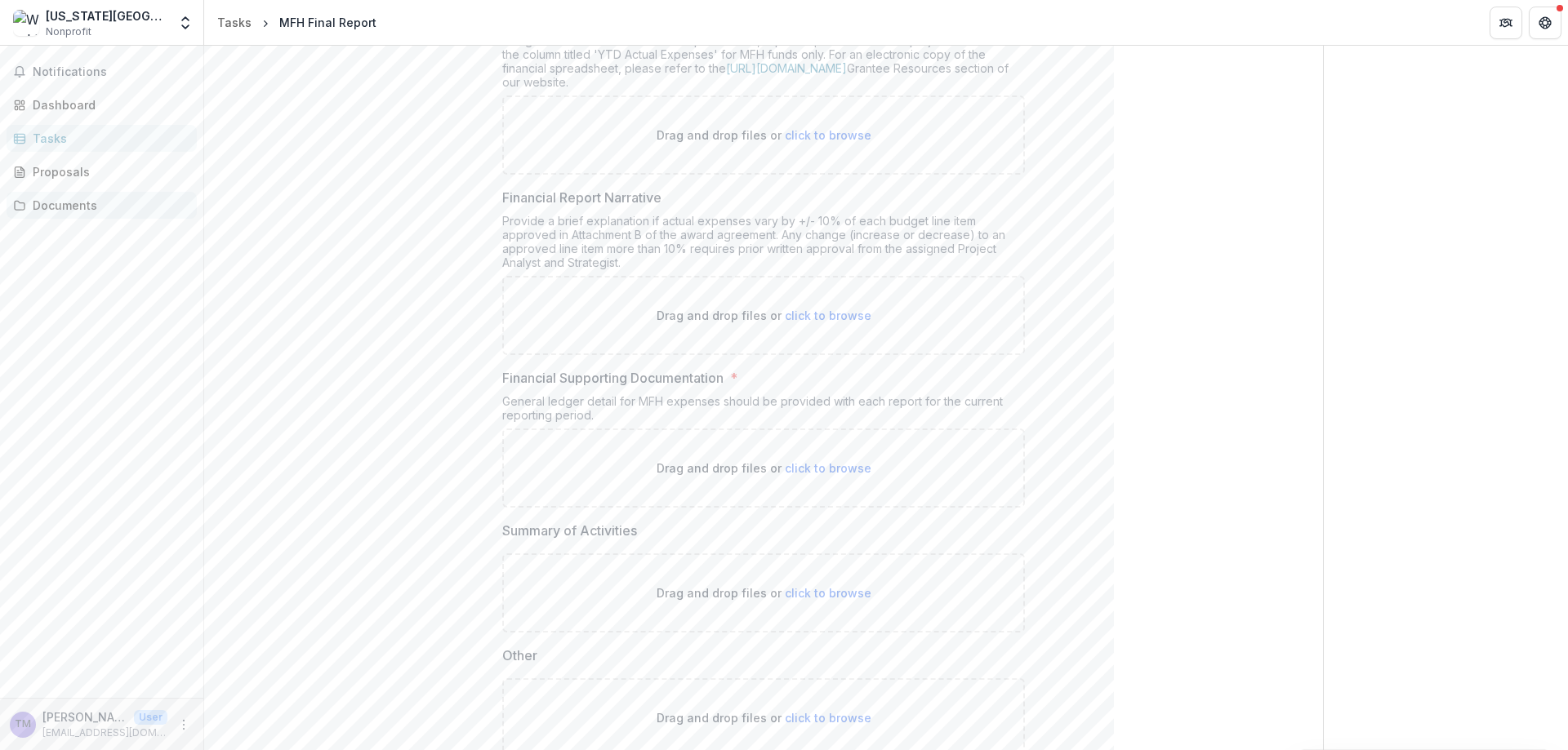
click at [80, 206] on div "Documents" at bounding box center [108, 205] width 151 height 17
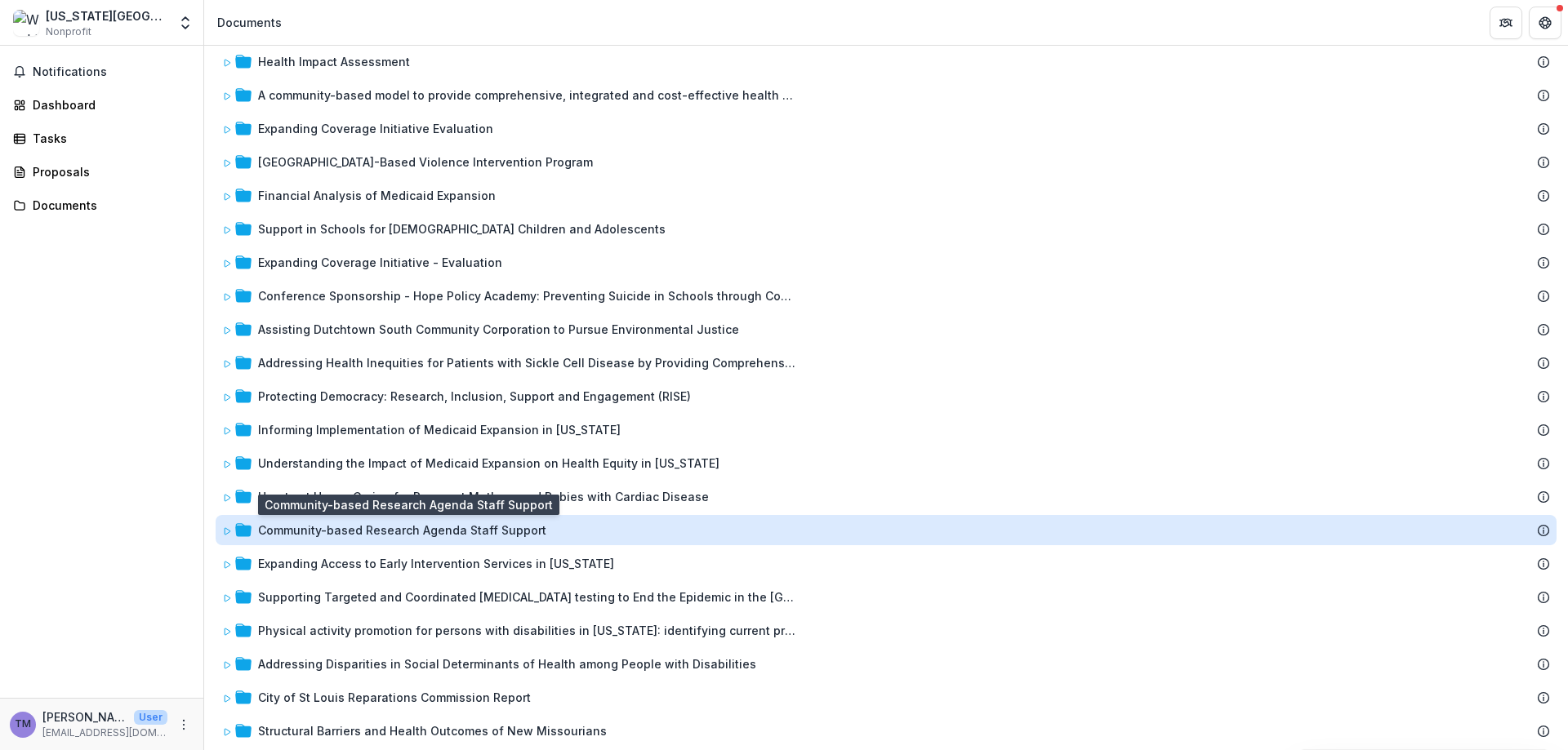
click at [437, 455] on div "Community-based Research Agenda Staff Support" at bounding box center [402, 529] width 288 height 17
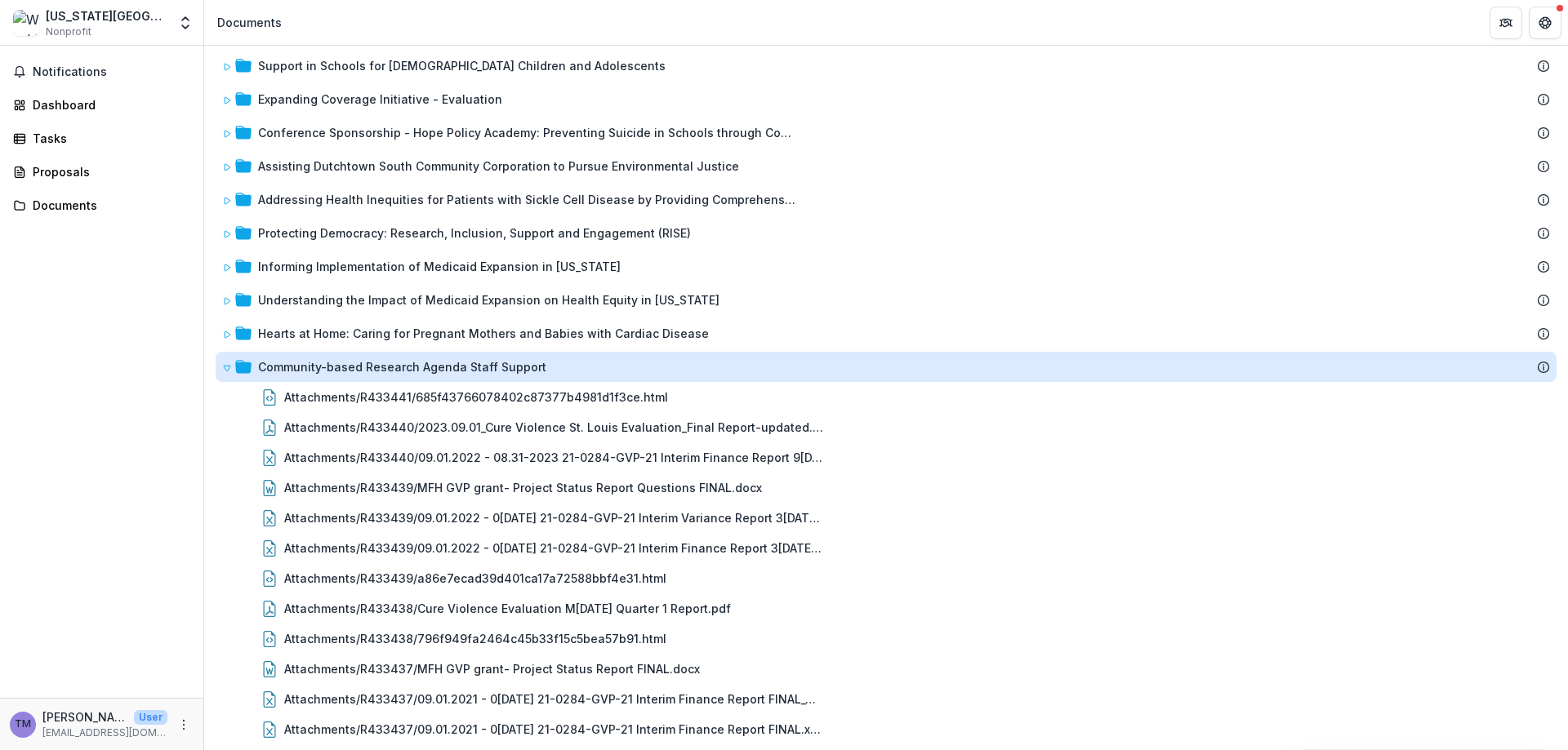
scroll to position [665, 0]
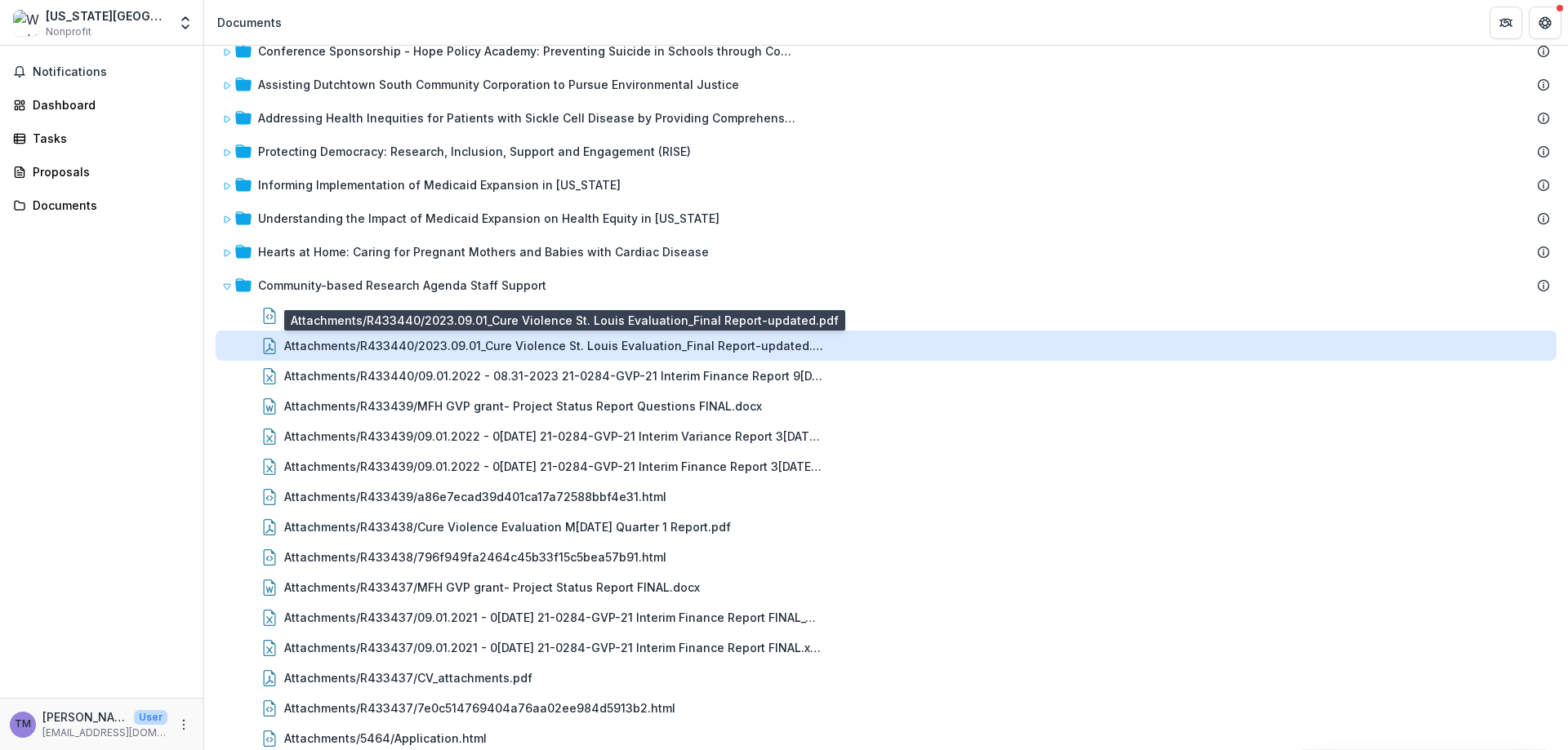
click at [552, 344] on div "Attachments/R433440/2023.09.01_Cure Violence St. Louis Evaluation_Final Report-…" at bounding box center [554, 345] width 538 height 17
